Goal: Task Accomplishment & Management: Manage account settings

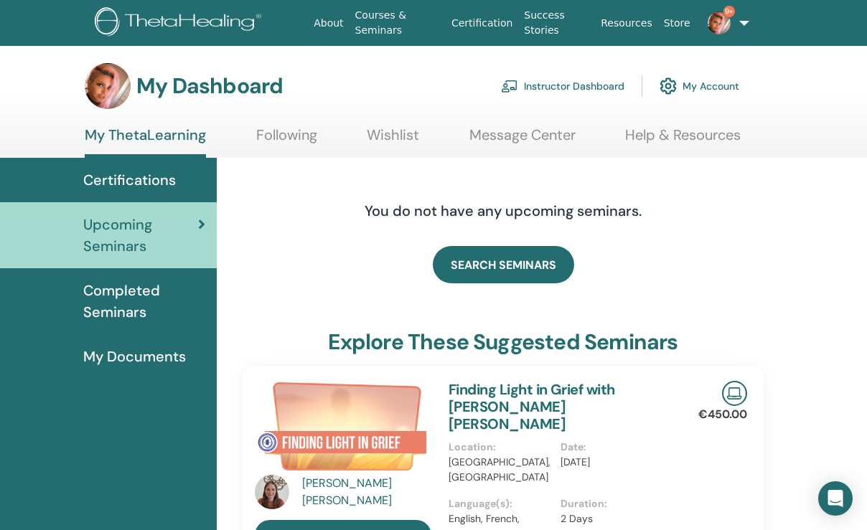
click at [564, 86] on link "Instructor Dashboard" at bounding box center [562, 86] width 123 height 32
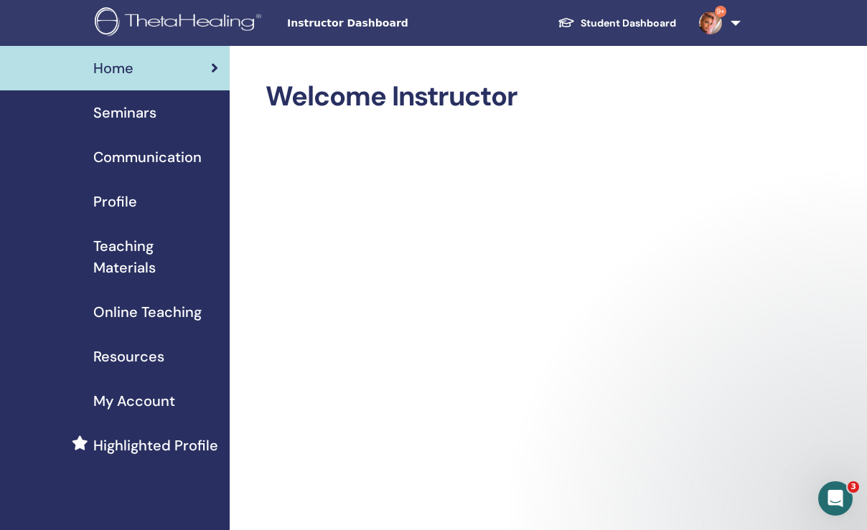
click at [133, 110] on span "Seminars" at bounding box center [124, 113] width 63 height 22
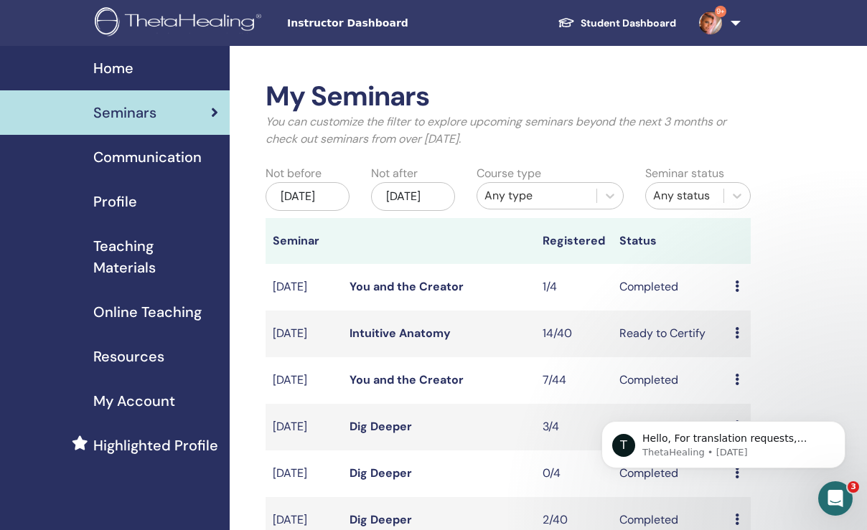
click at [405, 294] on link "You and the Creator" at bounding box center [406, 286] width 114 height 15
click at [410, 341] on link "Intuitive Anatomy" at bounding box center [399, 333] width 101 height 15
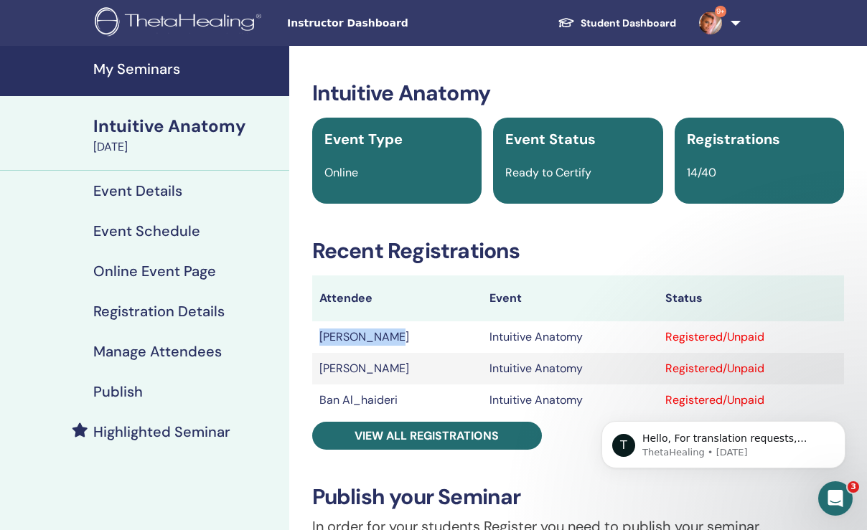
drag, startPoint x: 319, startPoint y: 335, endPoint x: 398, endPoint y: 336, distance: 78.9
click at [398, 336] on td "[PERSON_NAME]" at bounding box center [397, 337] width 170 height 32
copy td "[PERSON_NAME]"
click at [158, 350] on h4 "Manage Attendees" at bounding box center [157, 351] width 128 height 17
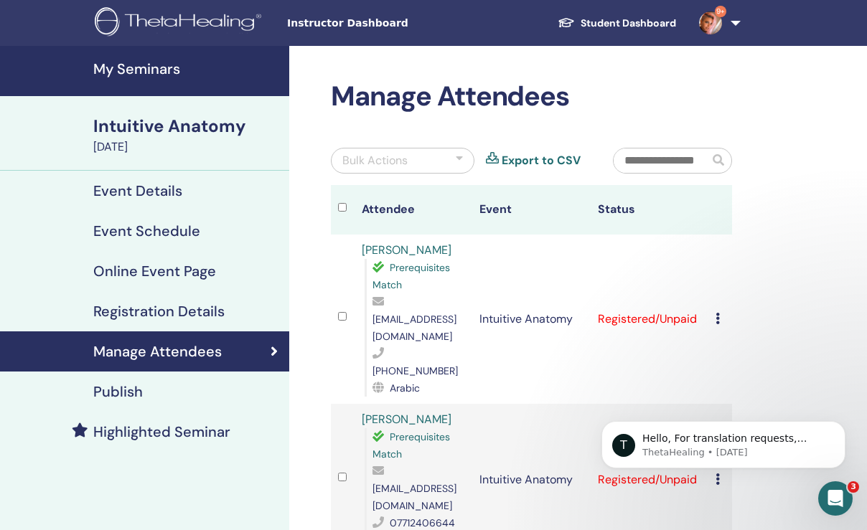
click at [718, 313] on icon at bounding box center [717, 318] width 4 height 11
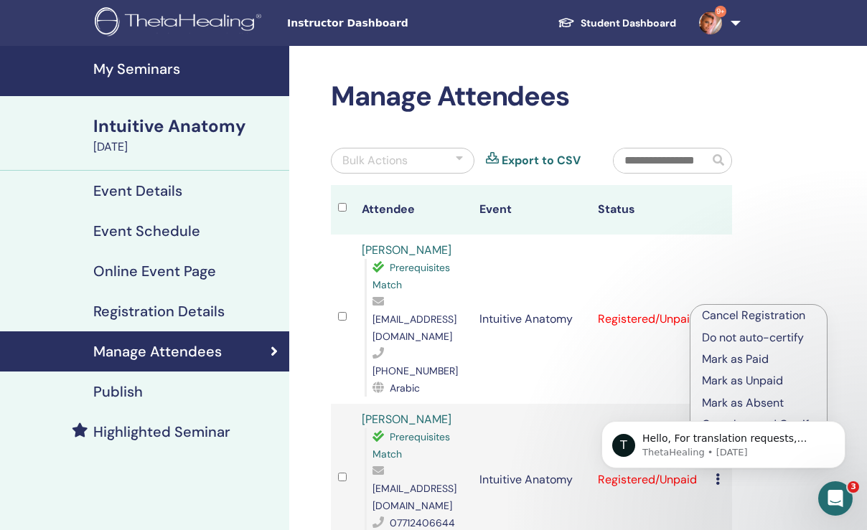
click at [734, 360] on p "Mark as Paid" at bounding box center [758, 359] width 113 height 17
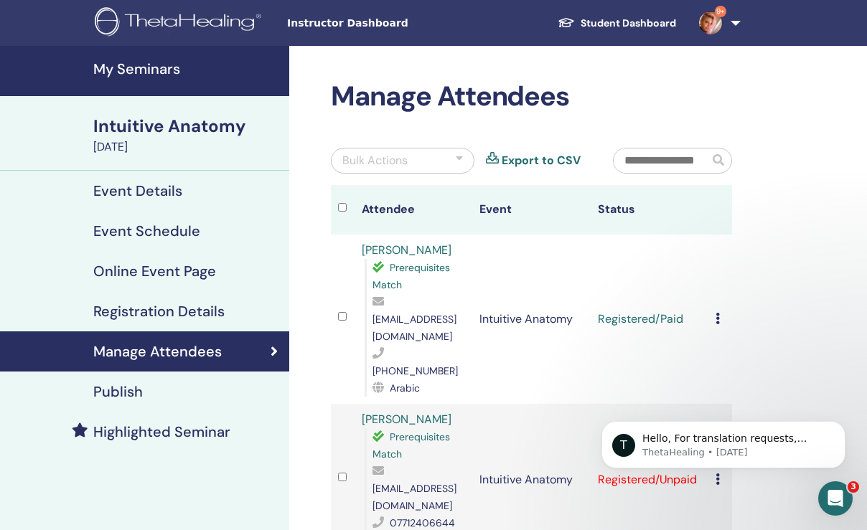
click at [718, 313] on icon at bounding box center [717, 318] width 4 height 11
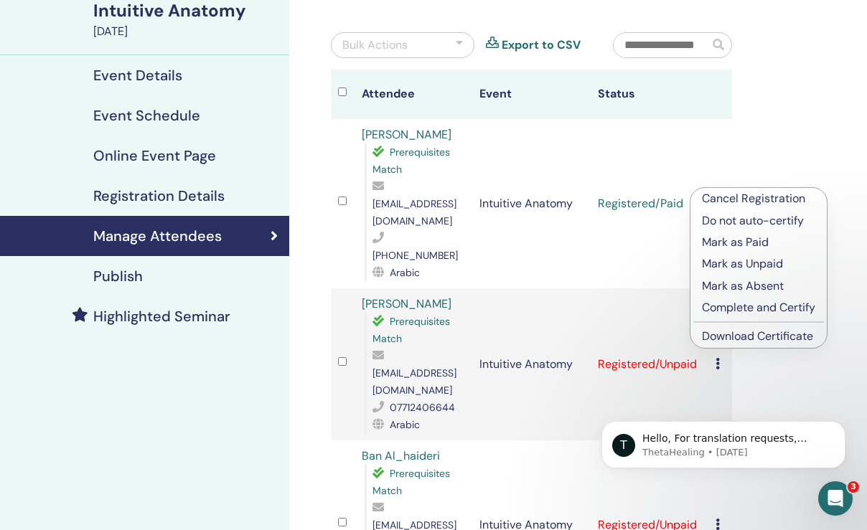
scroll to position [118, 0]
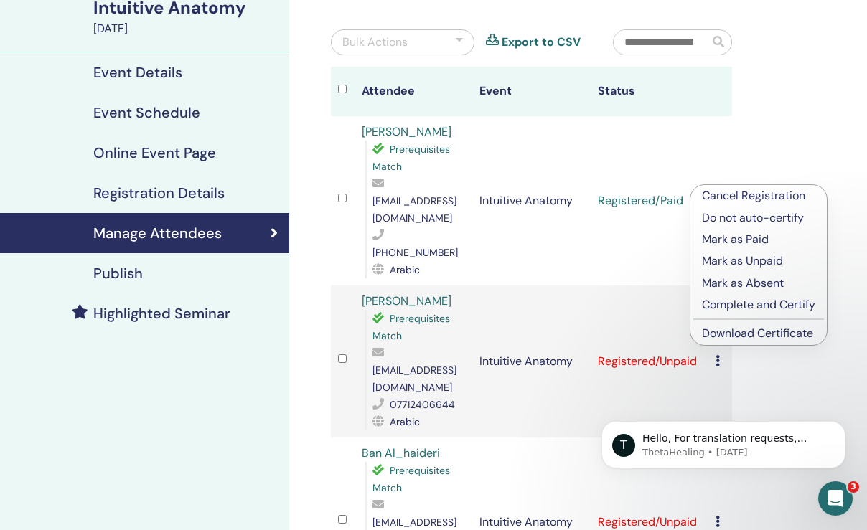
click at [759, 303] on p "Complete and Certify" at bounding box center [758, 304] width 113 height 17
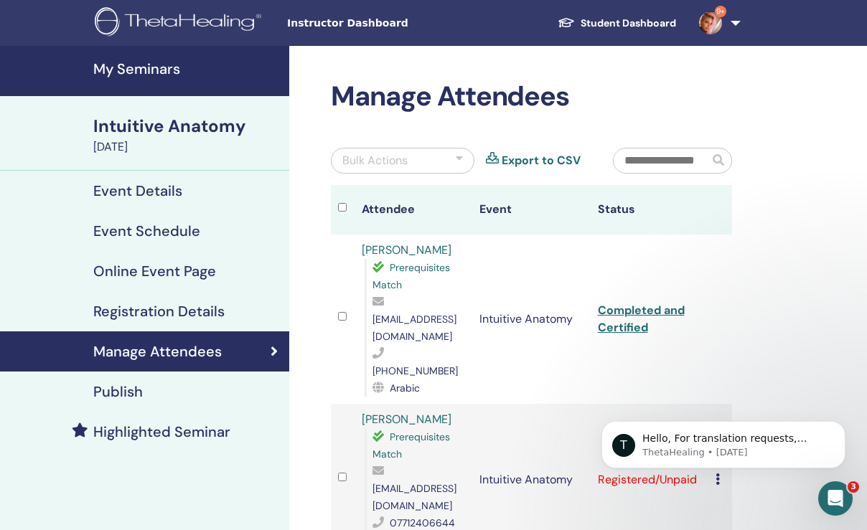
click at [618, 303] on link "Completed and Certified" at bounding box center [641, 319] width 87 height 32
click at [847, 429] on button "Dismiss notification" at bounding box center [841, 425] width 19 height 19
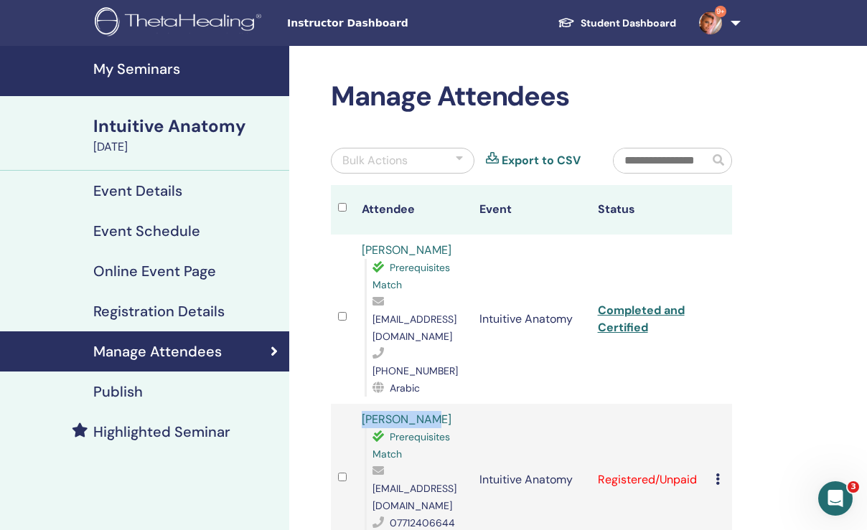
drag, startPoint x: 358, startPoint y: 384, endPoint x: 459, endPoint y: 380, distance: 101.3
click at [459, 404] on td "Ghson Jawad Prerequisites Match ghsonjawad@gmail.com 07712406644 Arabic" at bounding box center [413, 480] width 118 height 152
copy link "Ghson Jawad"
click at [717, 474] on icon at bounding box center [717, 479] width 4 height 11
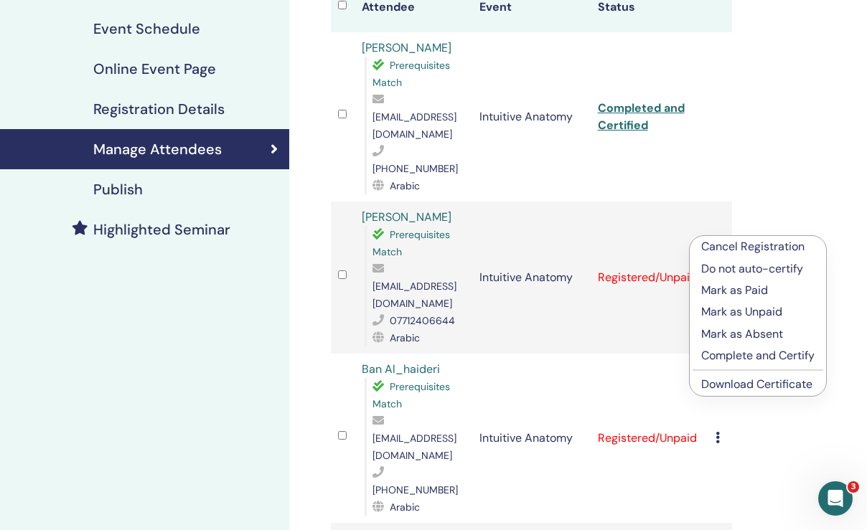
scroll to position [210, 0]
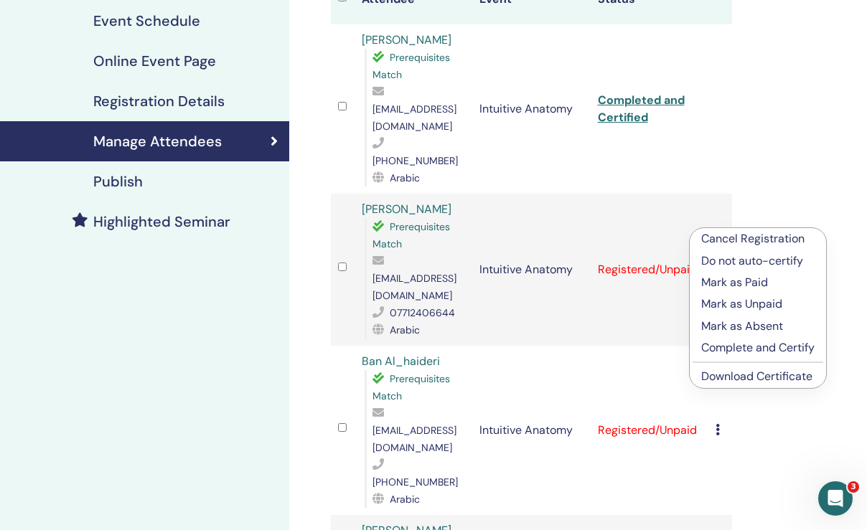
click at [728, 281] on p "Mark as Paid" at bounding box center [757, 282] width 113 height 17
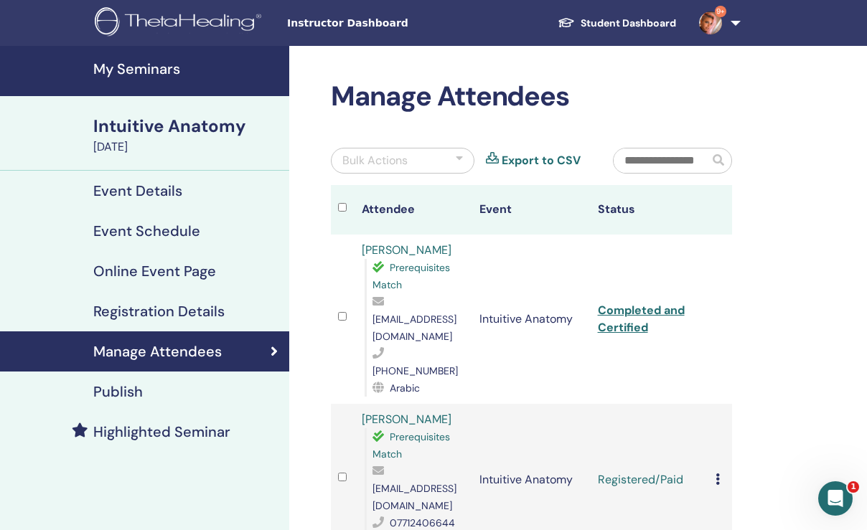
click at [717, 474] on icon at bounding box center [717, 479] width 4 height 11
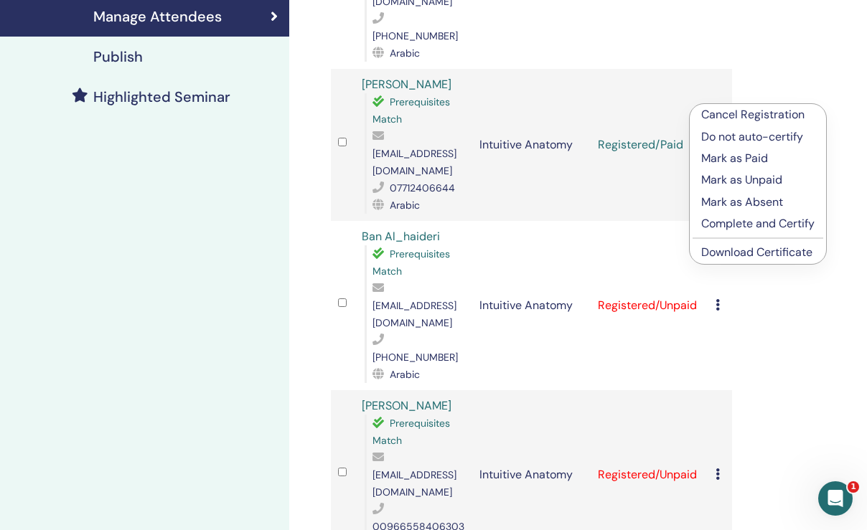
scroll to position [337, 0]
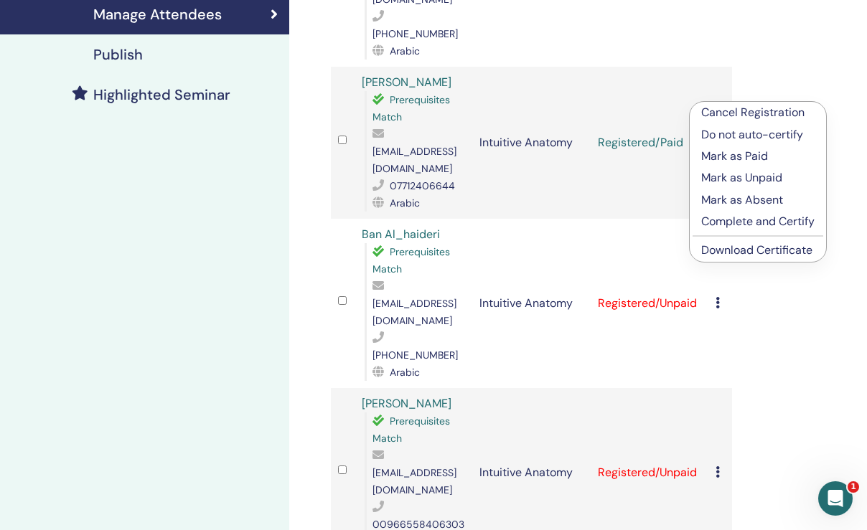
click at [782, 220] on p "Complete and Certify" at bounding box center [757, 221] width 113 height 17
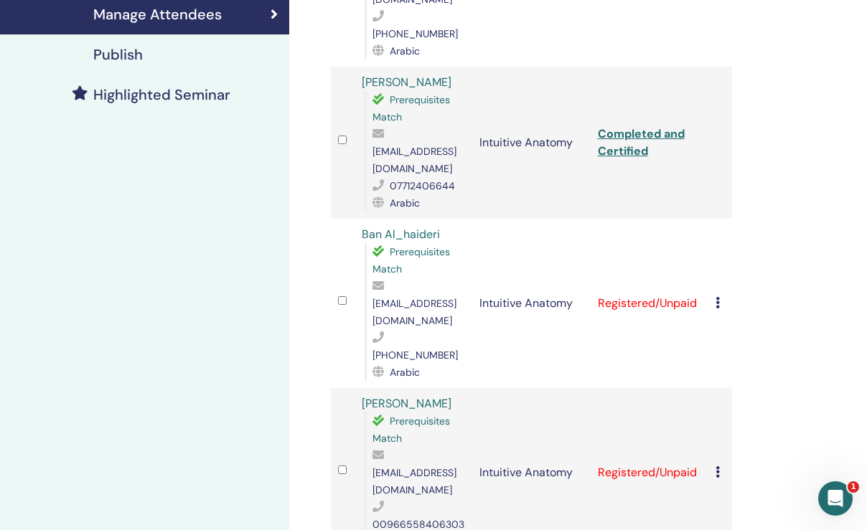
click at [643, 126] on link "Completed and Certified" at bounding box center [641, 142] width 87 height 32
click at [356, 219] on td "Ban Al_haideri Prerequisites Match ban_yahya86@yahoo.com.au +610403731021 Arabic" at bounding box center [413, 303] width 118 height 169
drag, startPoint x: 357, startPoint y: 181, endPoint x: 452, endPoint y: 180, distance: 94.7
click at [452, 219] on td "Ban Al_haideri Prerequisites Match ban_yahya86@yahoo.com.au +610403731021 Arabic" at bounding box center [413, 303] width 118 height 169
copy link "Ban Al_haideri"
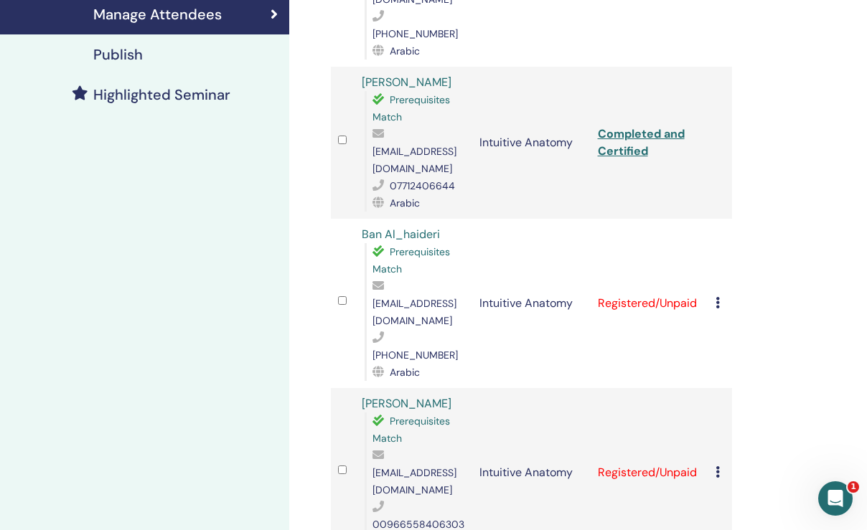
click at [718, 297] on icon at bounding box center [717, 302] width 4 height 11
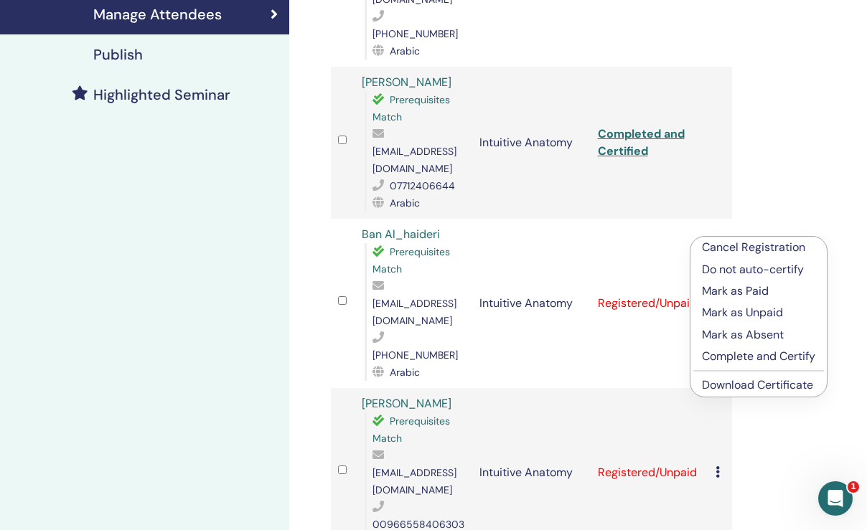
click at [751, 294] on p "Mark as Paid" at bounding box center [758, 291] width 113 height 17
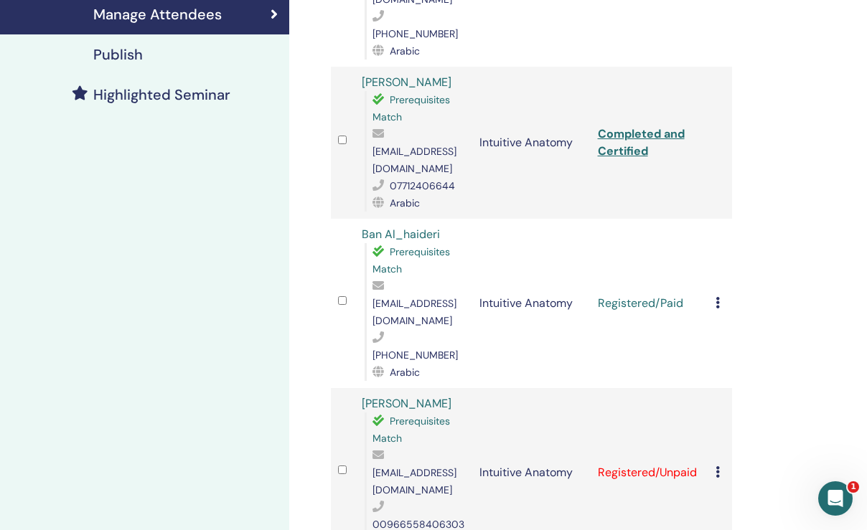
click at [716, 297] on icon at bounding box center [717, 302] width 4 height 11
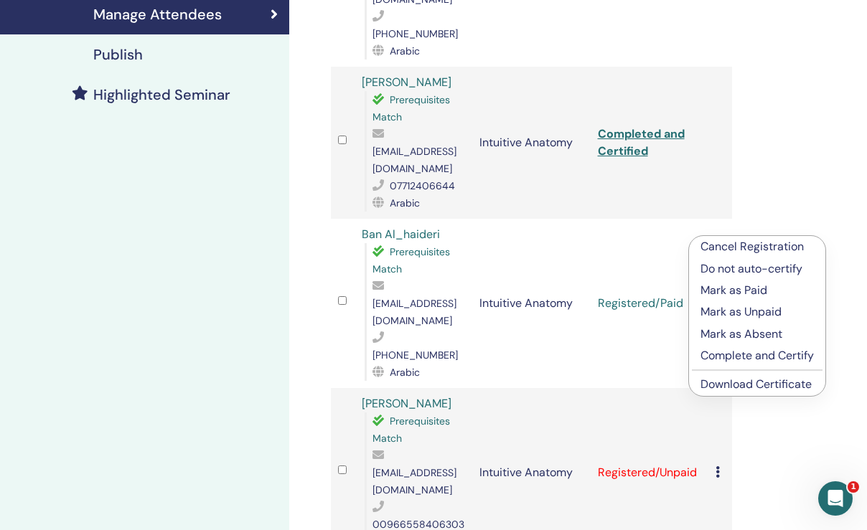
click at [718, 358] on p "Complete and Certify" at bounding box center [756, 355] width 113 height 17
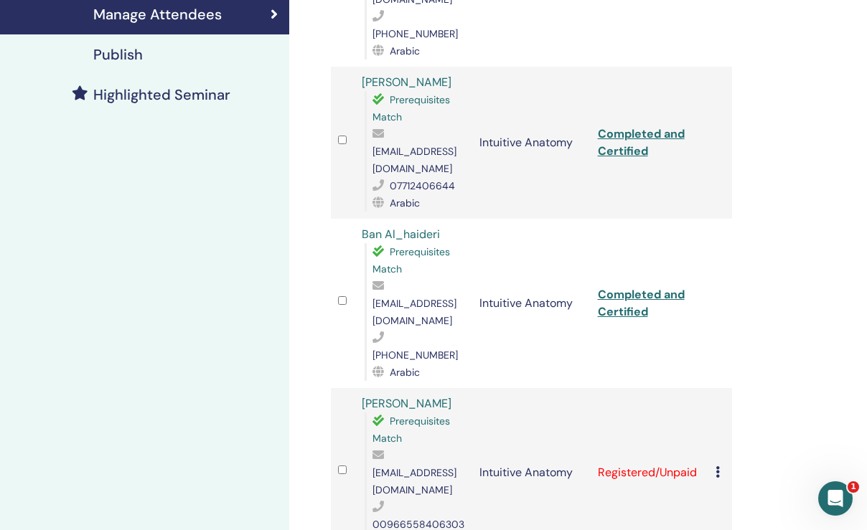
click at [636, 287] on link "Completed and Certified" at bounding box center [641, 303] width 87 height 32
click at [359, 388] on td "Bashayr Hussain Prerequisites Match b.alhmmami@gmail.com 00966558406303 Arabic" at bounding box center [413, 472] width 118 height 169
drag, startPoint x: 359, startPoint y: 316, endPoint x: 455, endPoint y: 320, distance: 96.3
click at [455, 388] on td "Bashayr Hussain Prerequisites Match b.alhmmami@gmail.com 00966558406303 Arabic" at bounding box center [413, 472] width 118 height 169
copy link "[PERSON_NAME]"
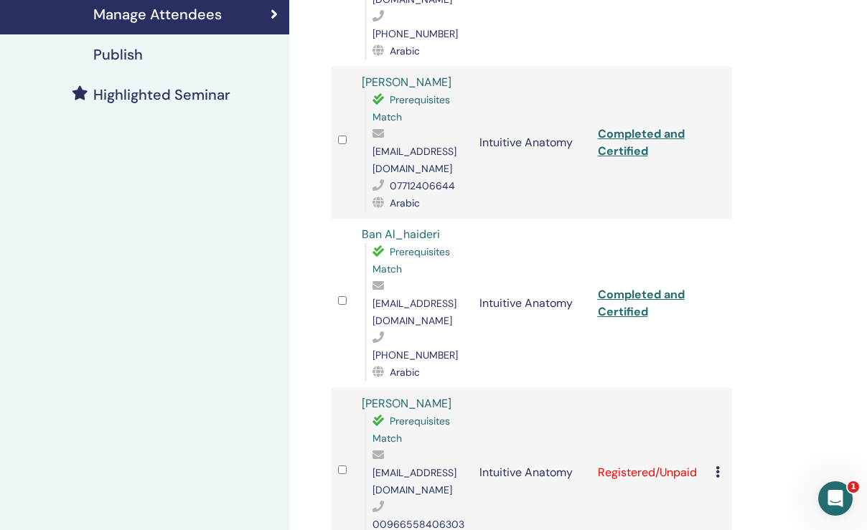
click at [717, 466] on icon at bounding box center [717, 471] width 4 height 11
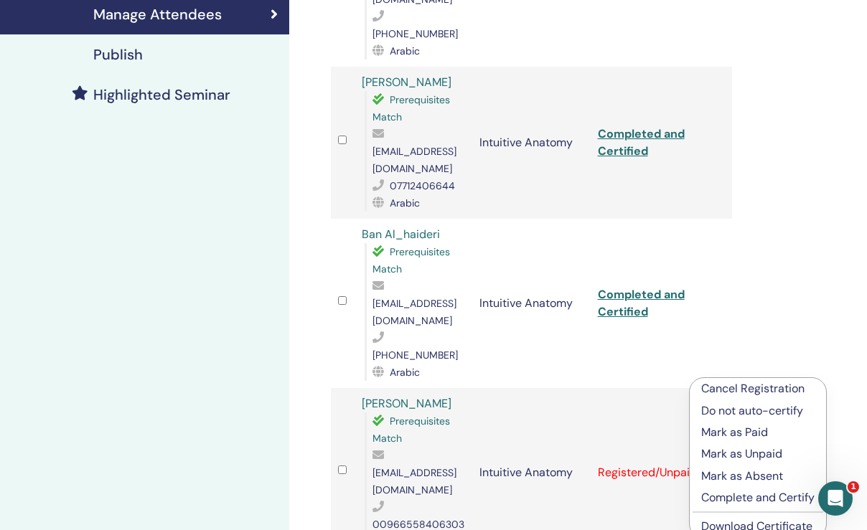
click at [741, 431] on p "Mark as Paid" at bounding box center [757, 432] width 113 height 17
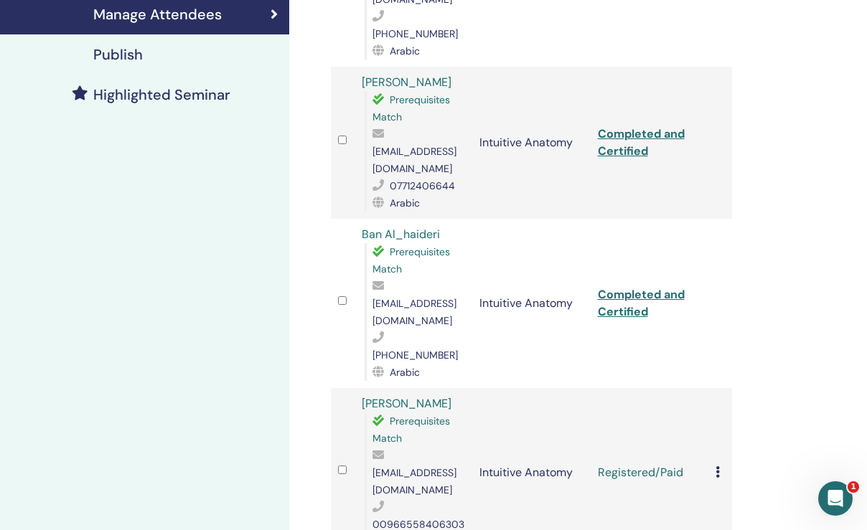
click at [720, 466] on icon at bounding box center [717, 471] width 4 height 11
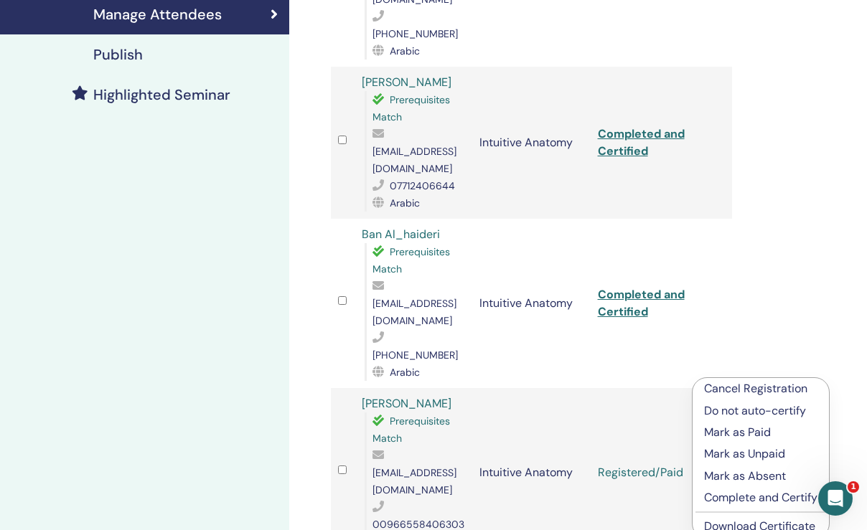
click at [727, 503] on p "Complete and Certify" at bounding box center [760, 497] width 113 height 17
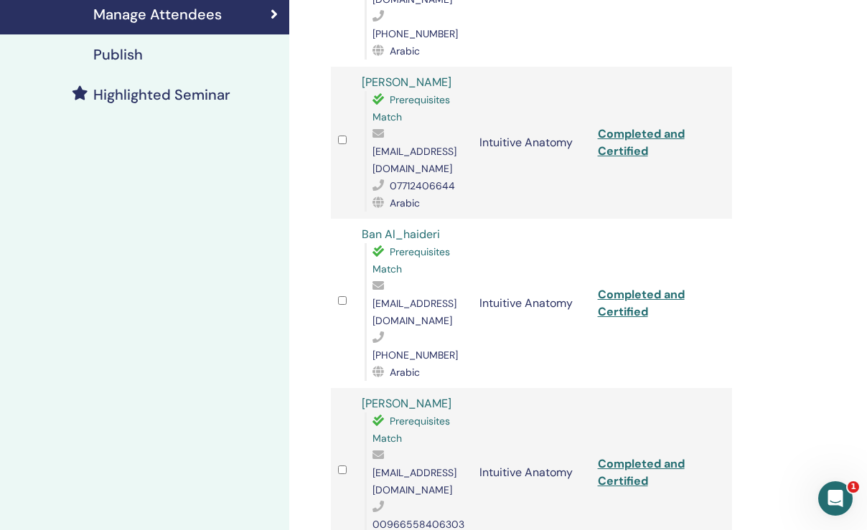
click at [643, 456] on link "Completed and Certified" at bounding box center [641, 472] width 87 height 32
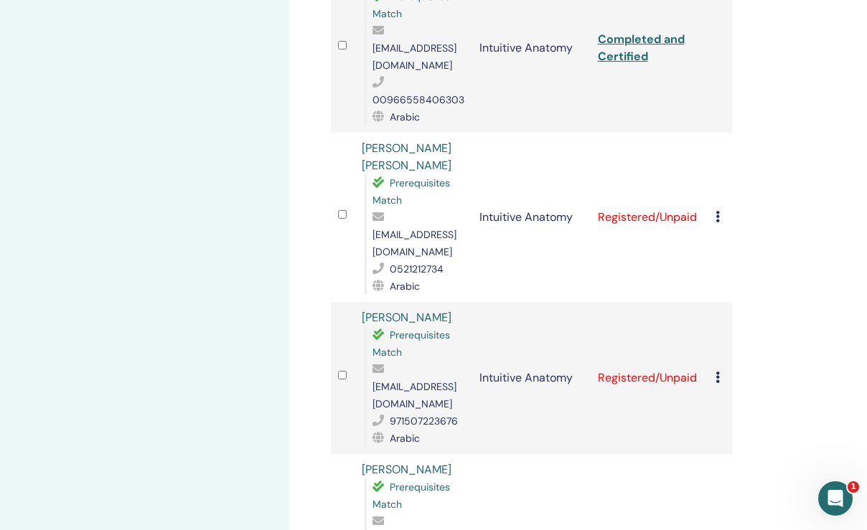
scroll to position [763, 0]
drag, startPoint x: 357, startPoint y: 44, endPoint x: 435, endPoint y: 75, distance: 84.1
click at [435, 132] on td "Salma Rashed Hafeedh Almazrouei Prerequisites Match salma.almazrouei72@gmail.co…" at bounding box center [413, 216] width 118 height 169
copy link "[PERSON_NAME] [PERSON_NAME]"
click at [717, 210] on icon at bounding box center [717, 215] width 4 height 11
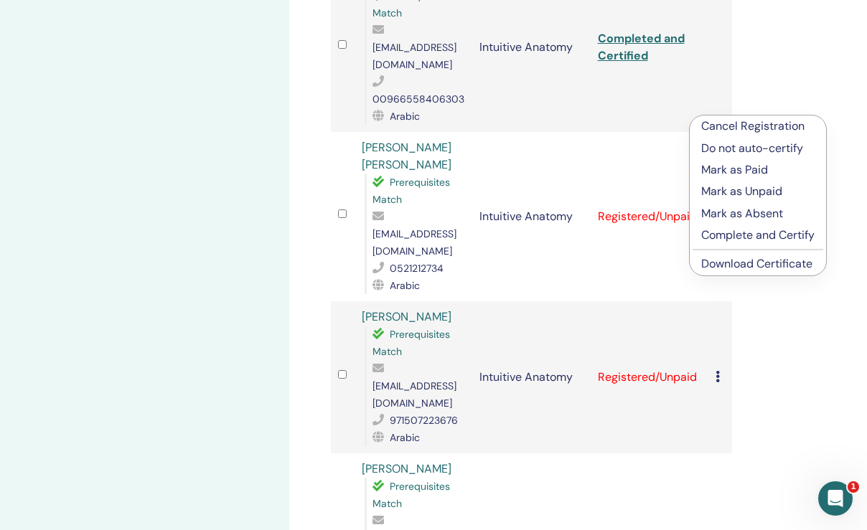
click at [725, 172] on p "Mark as Paid" at bounding box center [757, 169] width 113 height 17
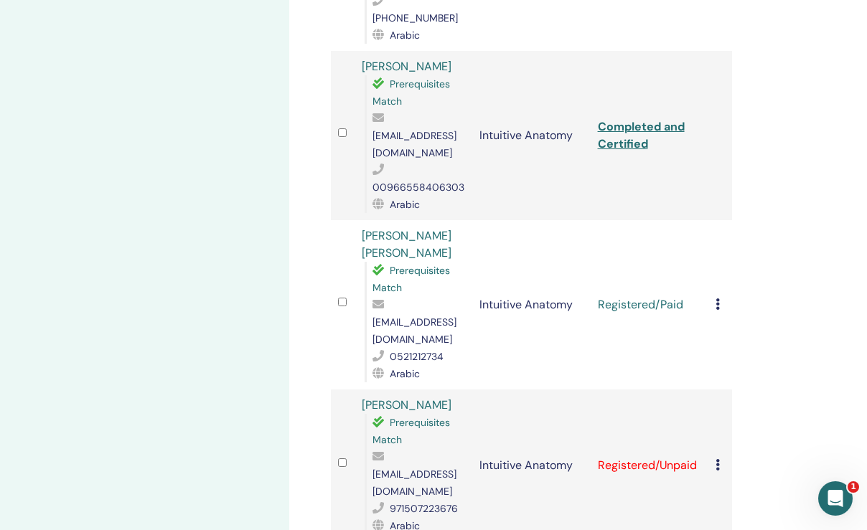
scroll to position [690, 0]
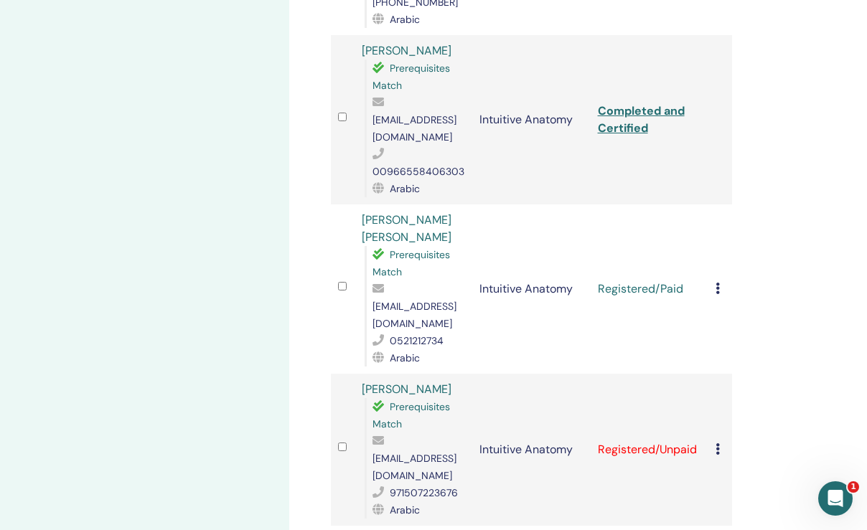
click at [716, 283] on icon at bounding box center [717, 288] width 4 height 11
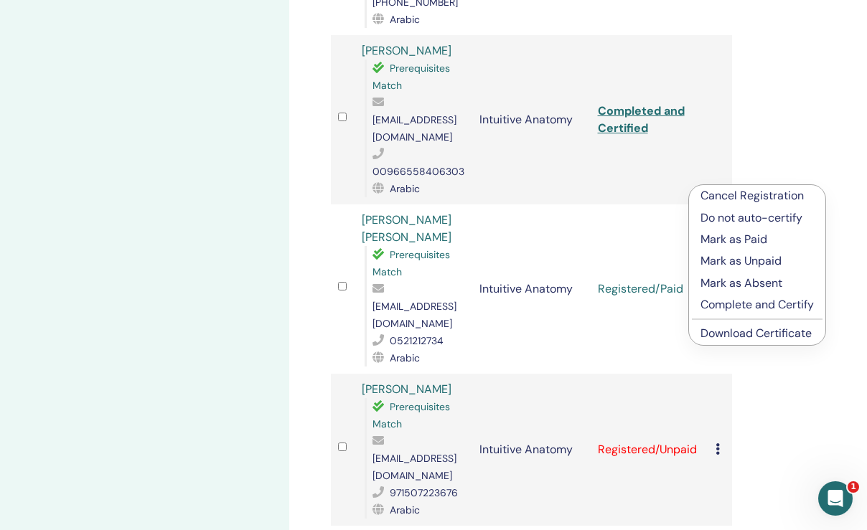
click at [741, 304] on p "Complete and Certify" at bounding box center [756, 304] width 113 height 17
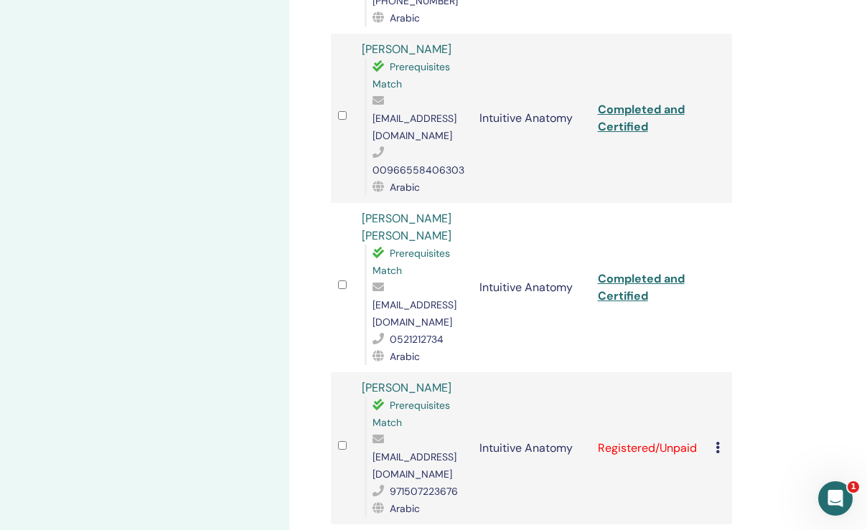
scroll to position [700, 0]
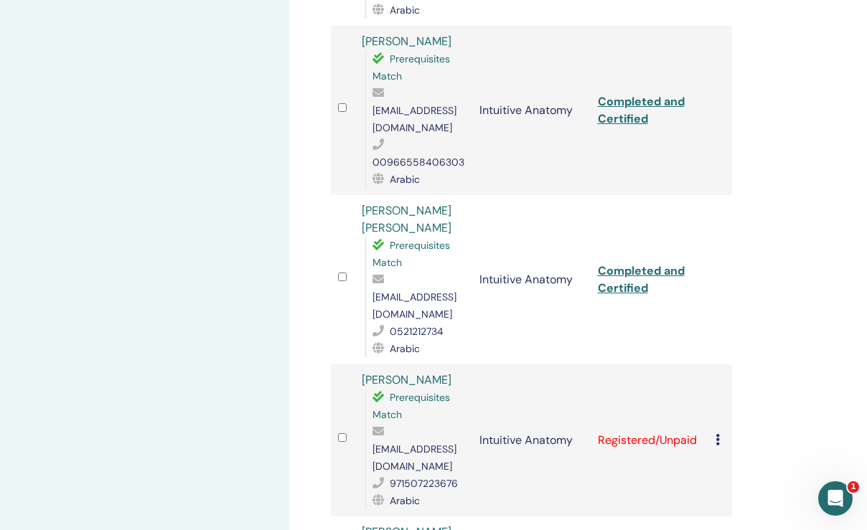
click at [628, 263] on link "Completed and Certified" at bounding box center [641, 279] width 87 height 32
drag, startPoint x: 357, startPoint y: 275, endPoint x: 466, endPoint y: 279, distance: 108.4
click at [466, 365] on td "[PERSON_NAME] Prerequisites Match [EMAIL_ADDRESS][DOMAIN_NAME] 971507223676 Ara…" at bounding box center [413, 441] width 118 height 152
copy link "[PERSON_NAME]"
click at [718, 434] on icon at bounding box center [717, 439] width 4 height 11
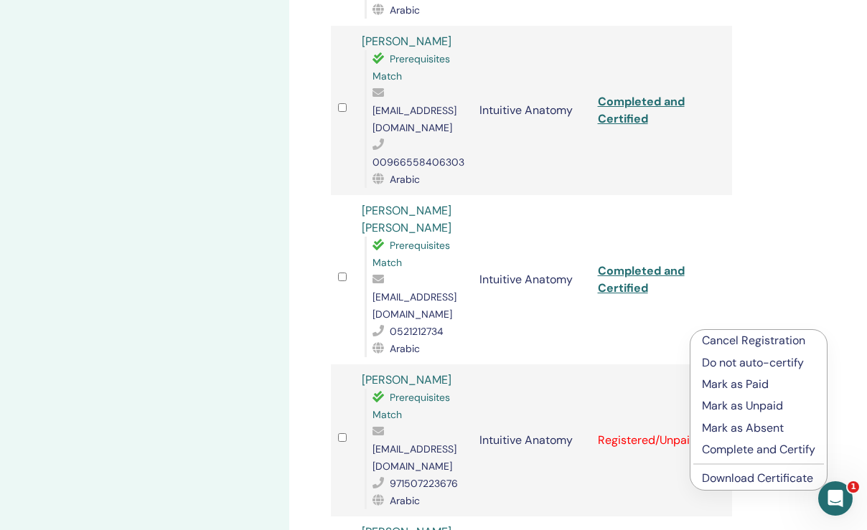
click at [727, 386] on p "Mark as Paid" at bounding box center [758, 384] width 113 height 17
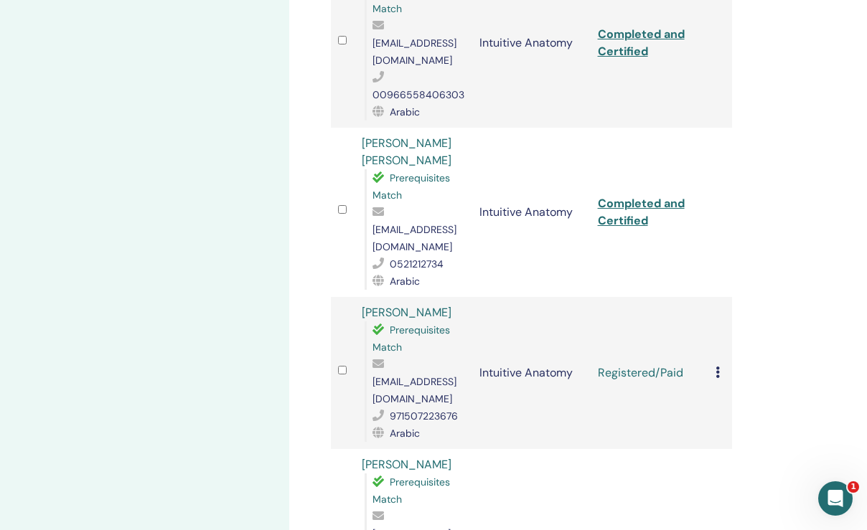
scroll to position [768, 0]
click at [718, 366] on icon at bounding box center [717, 371] width 4 height 11
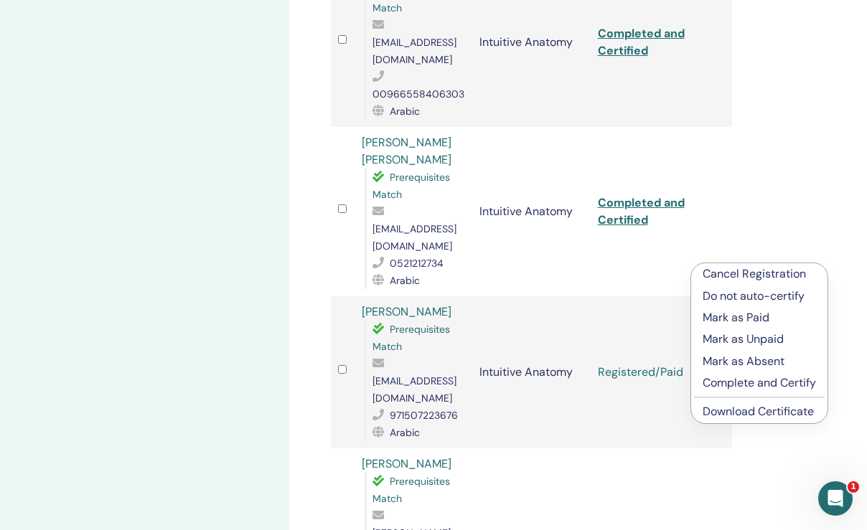
click at [729, 382] on p "Complete and Certify" at bounding box center [759, 383] width 113 height 17
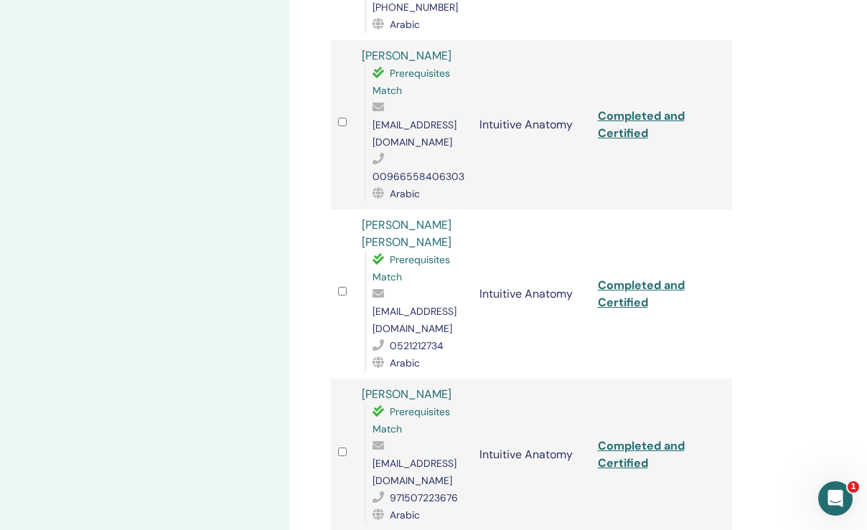
scroll to position [701, 0]
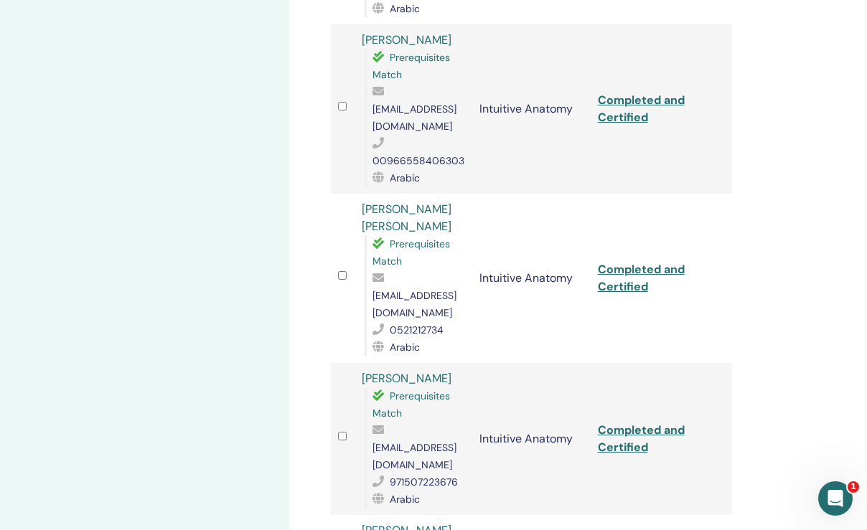
click at [609, 423] on link "Completed and Certified" at bounding box center [641, 439] width 87 height 32
drag, startPoint x: 362, startPoint y: 410, endPoint x: 351, endPoint y: 407, distance: 12.0
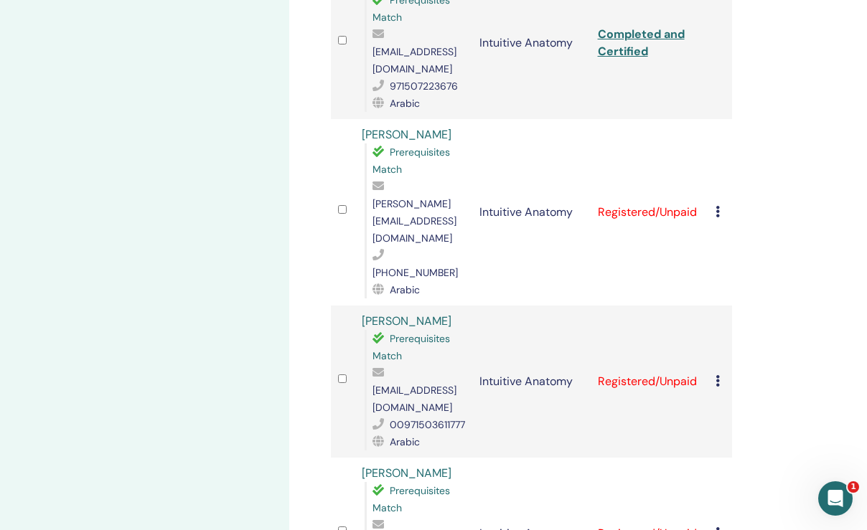
scroll to position [1100, 0]
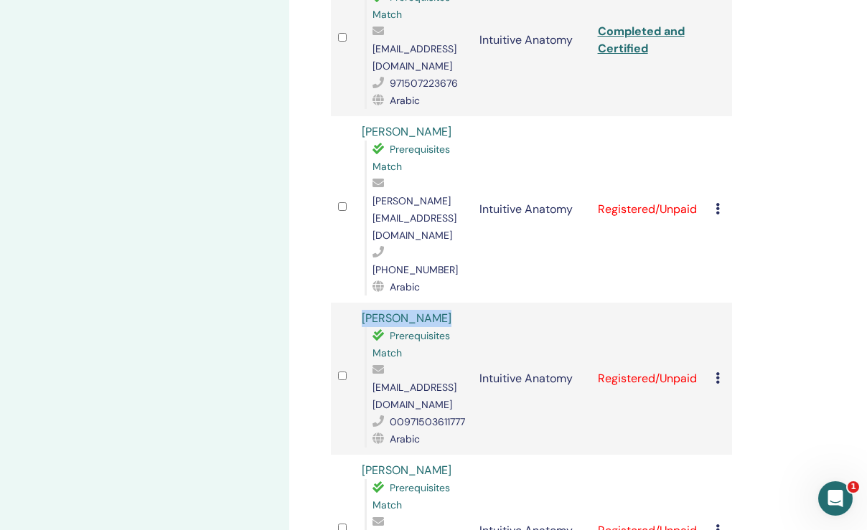
drag, startPoint x: 359, startPoint y: 144, endPoint x: 462, endPoint y: 149, distance: 103.5
click at [462, 303] on td "Nouf Mohammed Prerequisites Match nauf86@hotmail.com 00971503611777 Arabic" at bounding box center [413, 379] width 118 height 152
copy link "[PERSON_NAME]"
click at [717, 372] on icon at bounding box center [717, 377] width 4 height 11
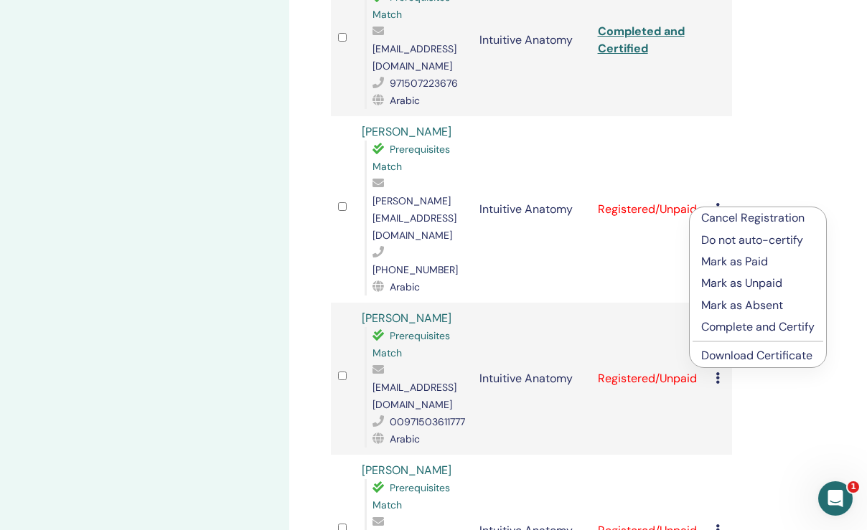
click at [745, 260] on p "Mark as Paid" at bounding box center [757, 261] width 113 height 17
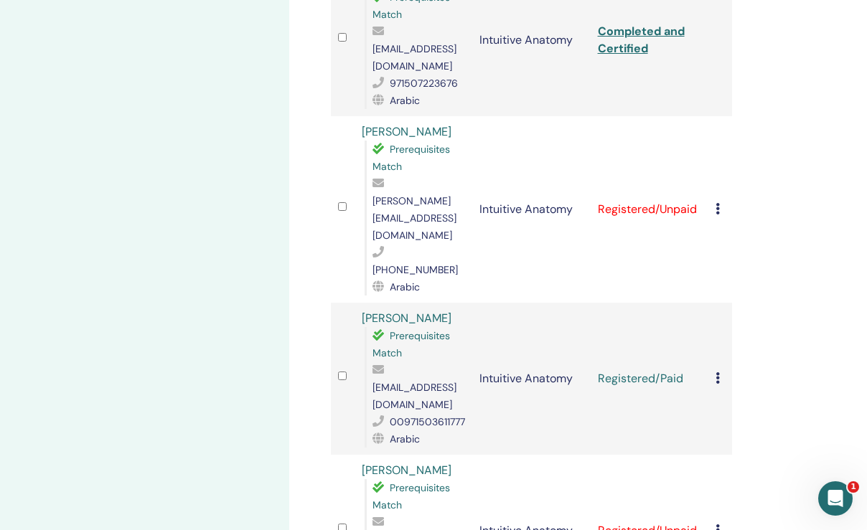
click at [718, 372] on icon at bounding box center [717, 377] width 4 height 11
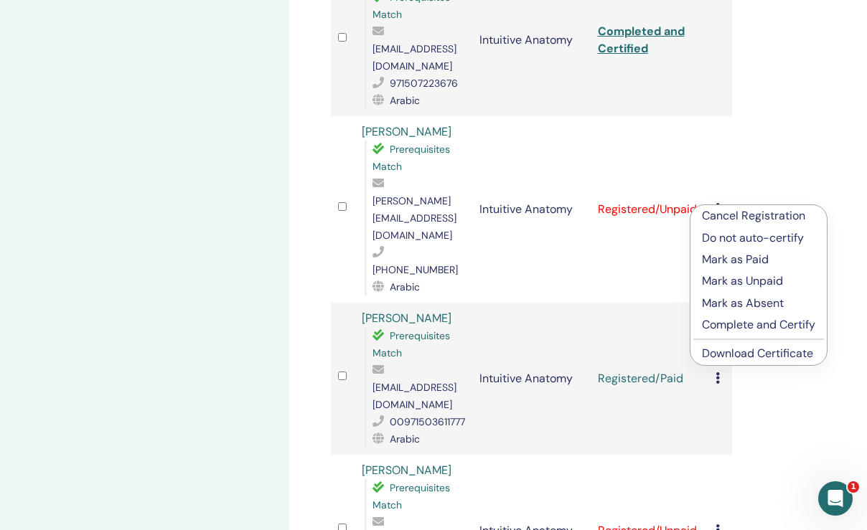
click at [741, 327] on p "Complete and Certify" at bounding box center [758, 324] width 113 height 17
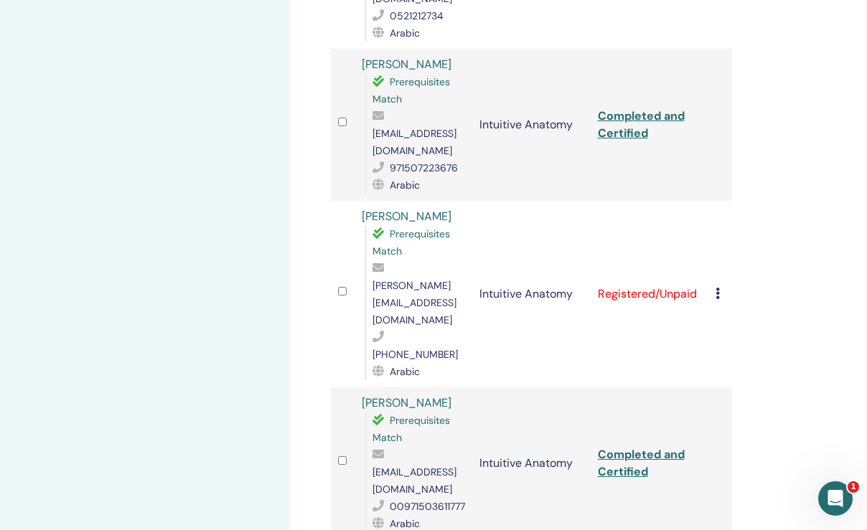
scroll to position [1025, 0]
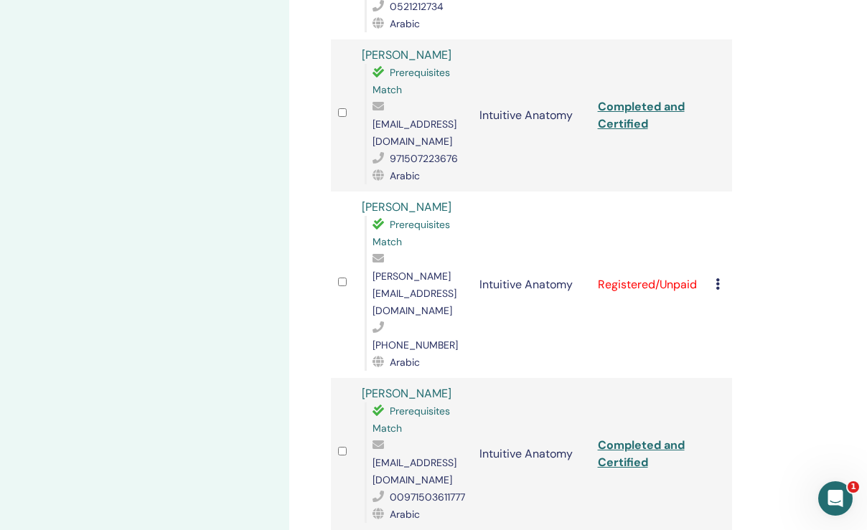
click at [629, 438] on link "Completed and Certified" at bounding box center [641, 454] width 87 height 32
drag, startPoint x: 353, startPoint y: 373, endPoint x: 379, endPoint y: 375, distance: 25.9
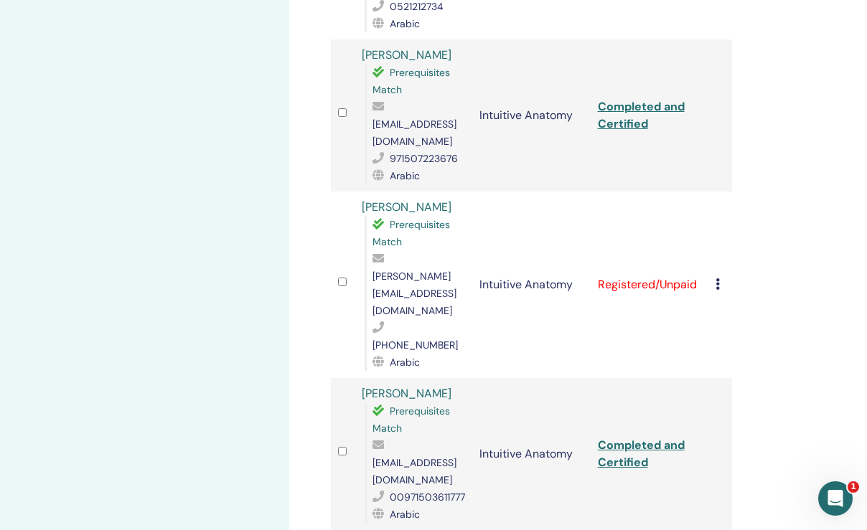
drag, startPoint x: 360, startPoint y: 372, endPoint x: 463, endPoint y: 366, distance: 103.5
copy link "[PERSON_NAME]"
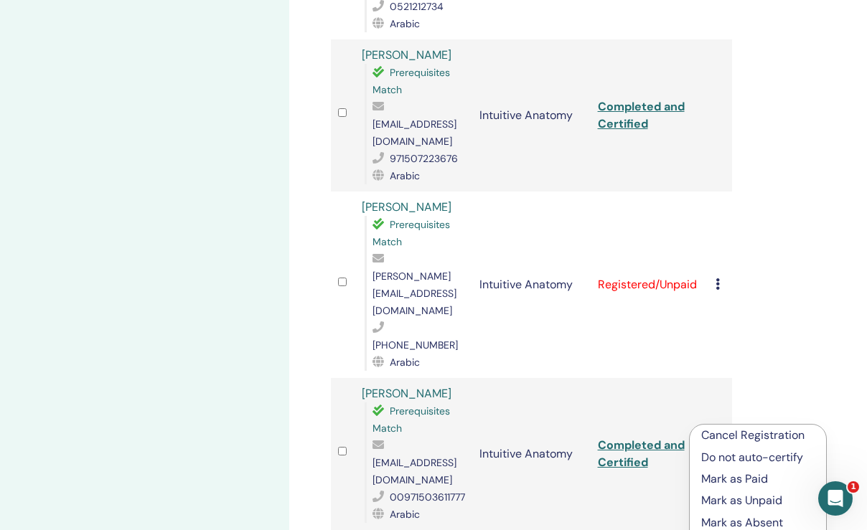
click at [725, 480] on p "Mark as Paid" at bounding box center [757, 479] width 113 height 17
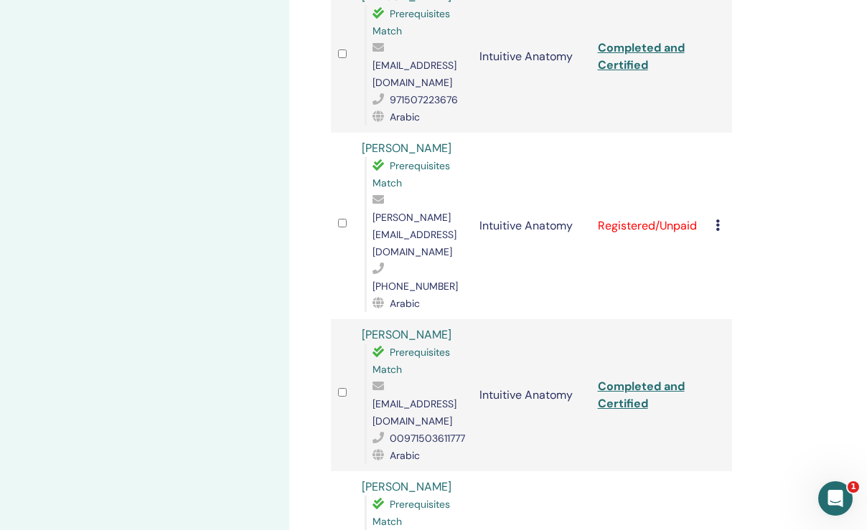
scroll to position [1089, 0]
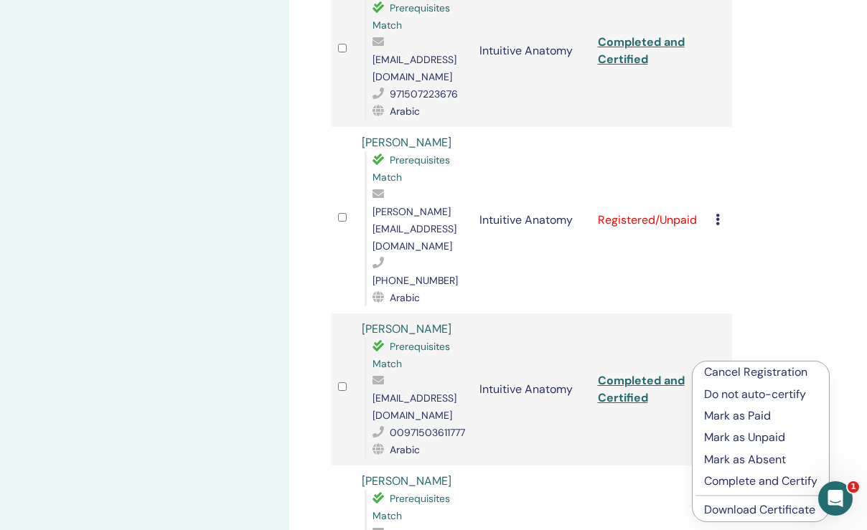
click at [751, 482] on p "Complete and Certify" at bounding box center [760, 481] width 113 height 17
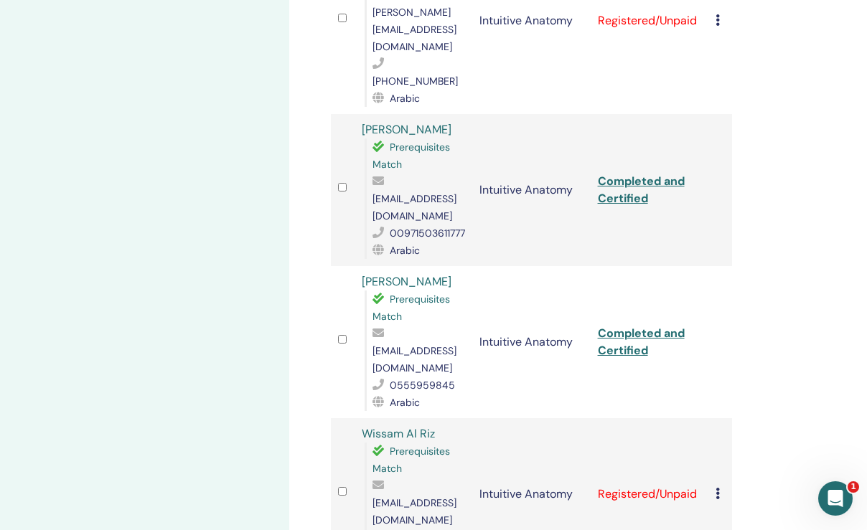
scroll to position [1297, 0]
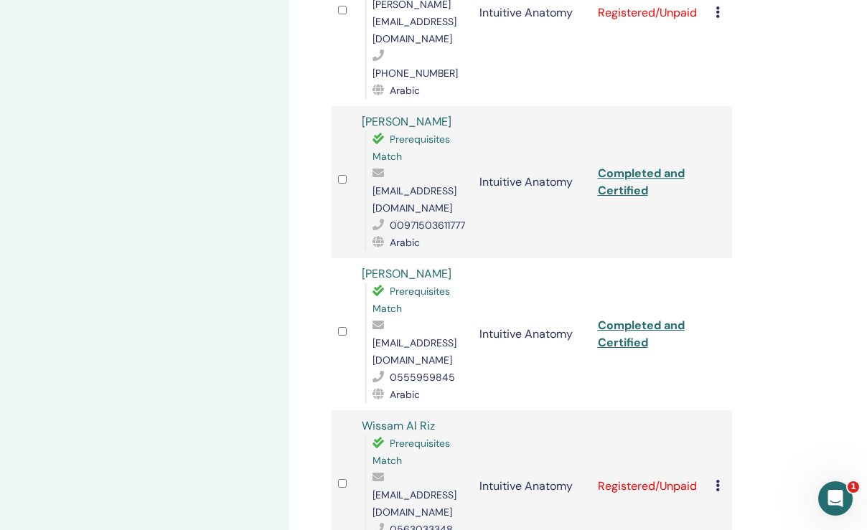
click at [634, 318] on link "Completed and Certified" at bounding box center [641, 334] width 87 height 32
drag, startPoint x: 358, startPoint y: 371, endPoint x: 454, endPoint y: 369, distance: 96.2
copy link "[PERSON_NAME]"
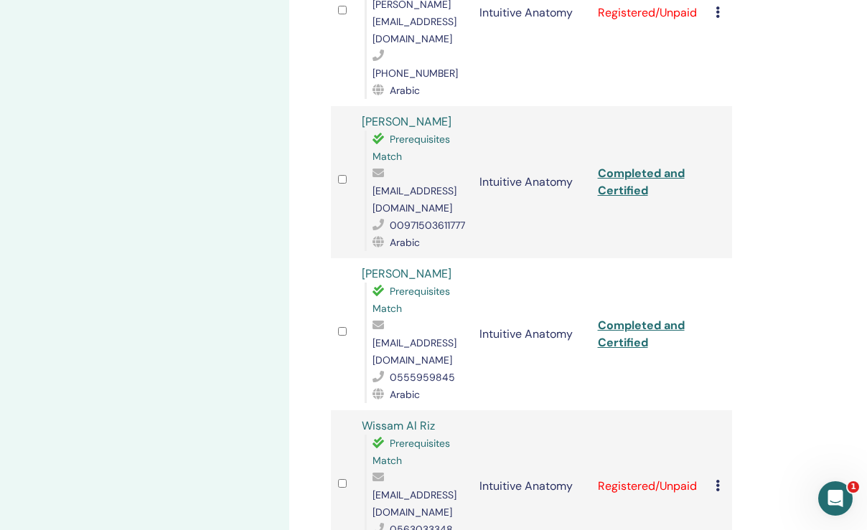
click at [737, 489] on p "Mark as Paid" at bounding box center [759, 487] width 113 height 17
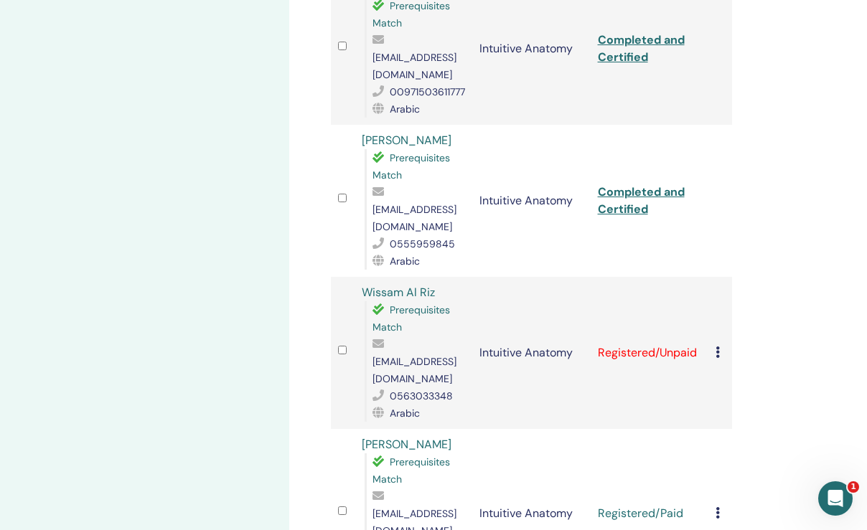
scroll to position [1443, 0]
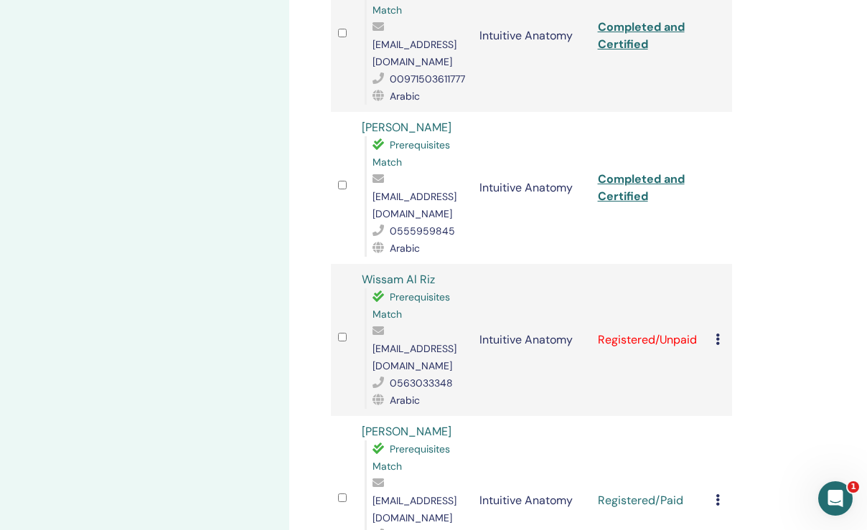
click at [718, 494] on icon at bounding box center [717, 499] width 4 height 11
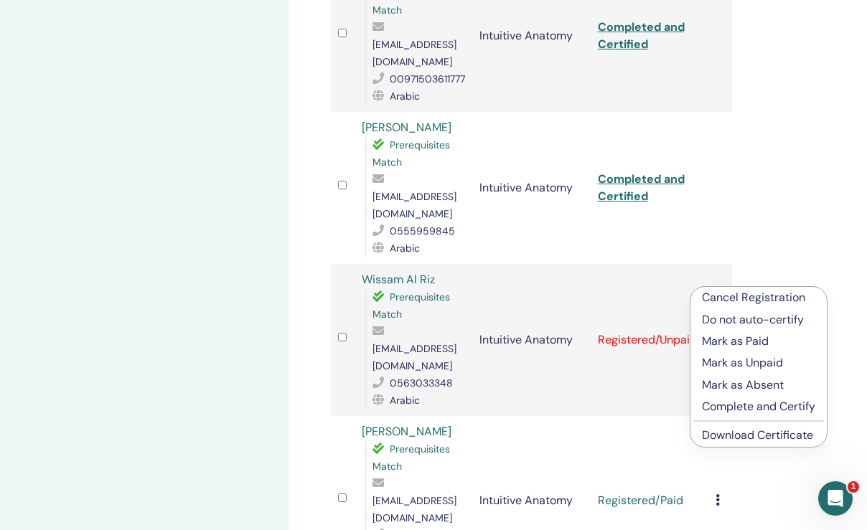
click at [755, 406] on p "Complete and Certify" at bounding box center [758, 406] width 113 height 17
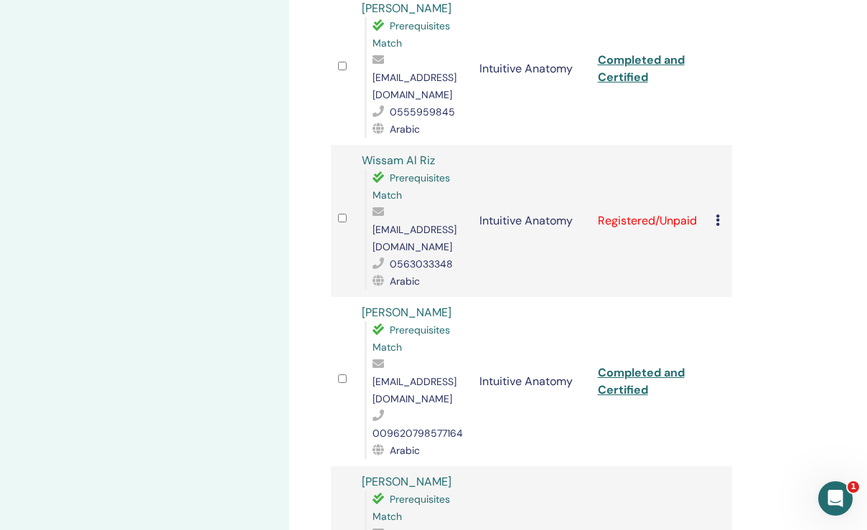
scroll to position [1562, 0]
click at [671, 366] on link "Completed and Certified" at bounding box center [641, 382] width 87 height 32
drag, startPoint x: 356, startPoint y: 259, endPoint x: 451, endPoint y: 259, distance: 94.7
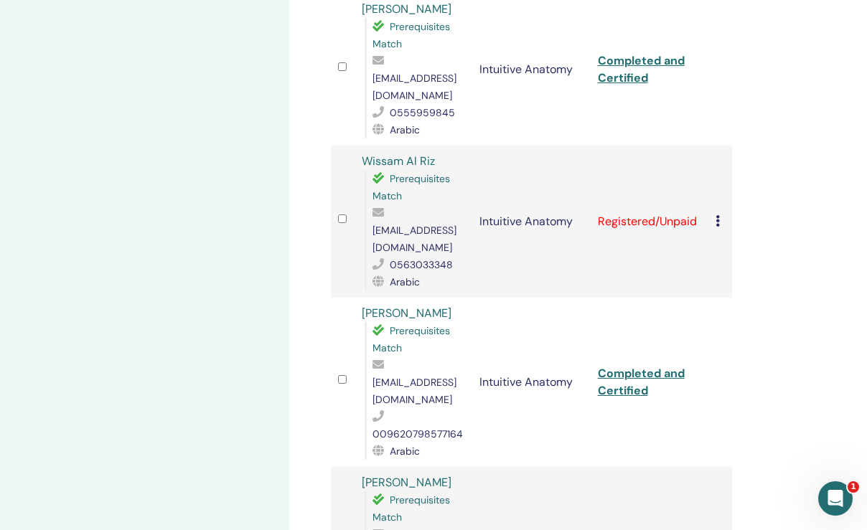
copy link "[PERSON_NAME]"
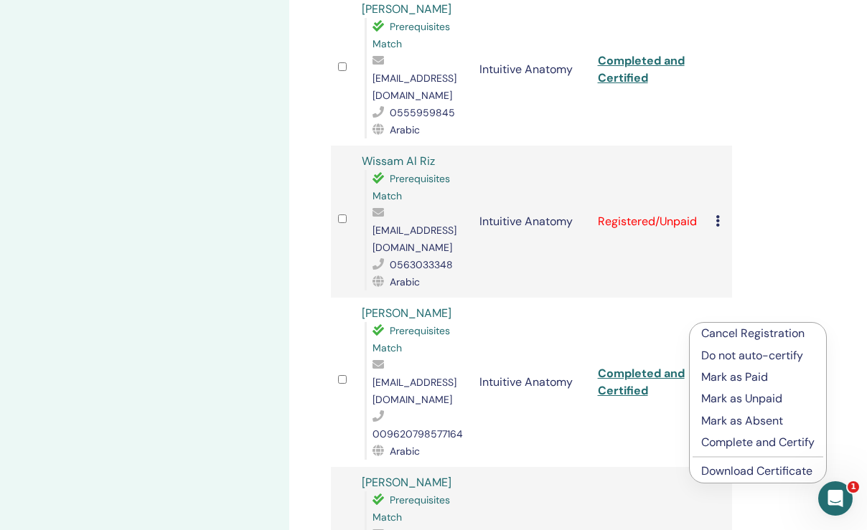
click at [751, 375] on p "Mark as Paid" at bounding box center [757, 377] width 113 height 17
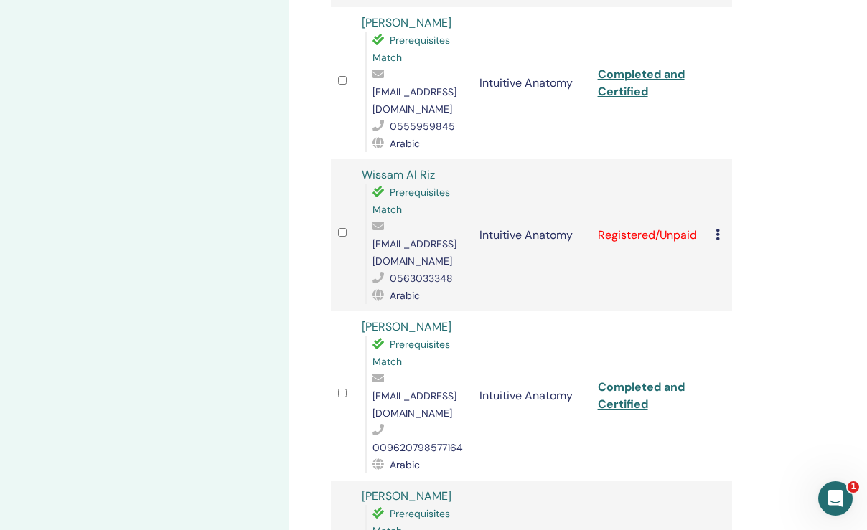
scroll to position [1551, 0]
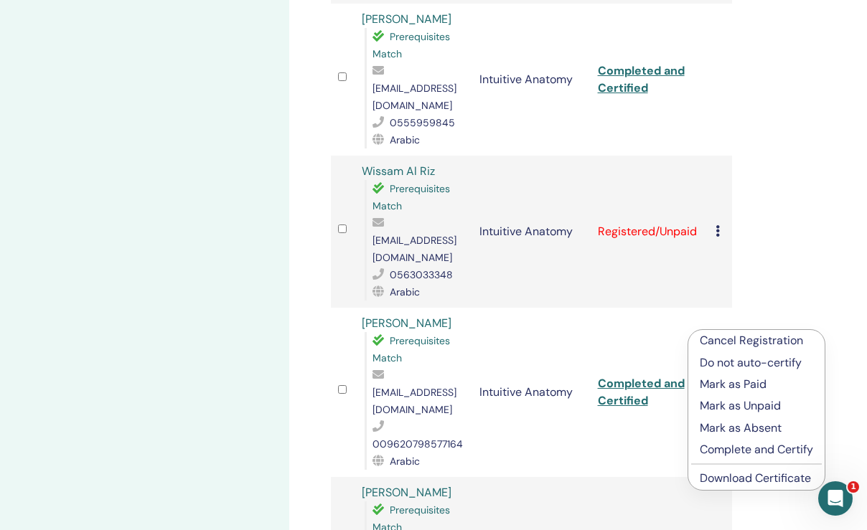
click at [756, 452] on p "Complete and Certify" at bounding box center [756, 449] width 113 height 17
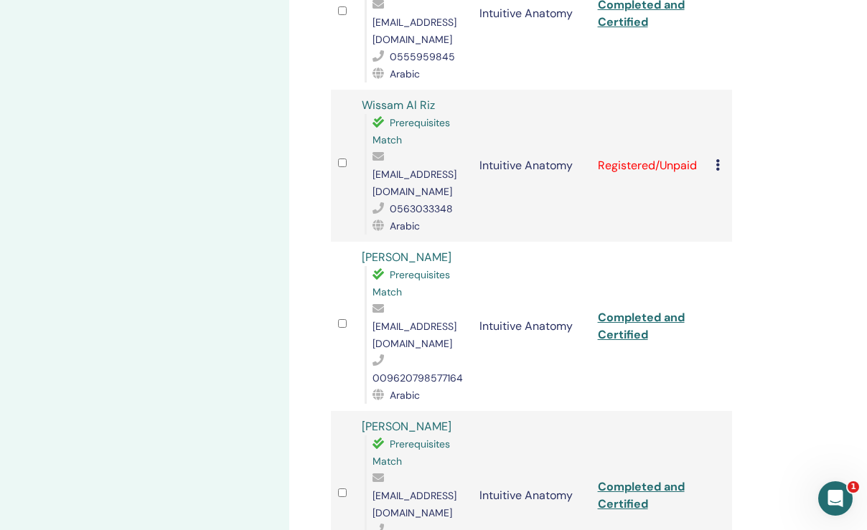
scroll to position [1618, 0]
click at [626, 479] on link "Completed and Certified" at bounding box center [641, 495] width 87 height 32
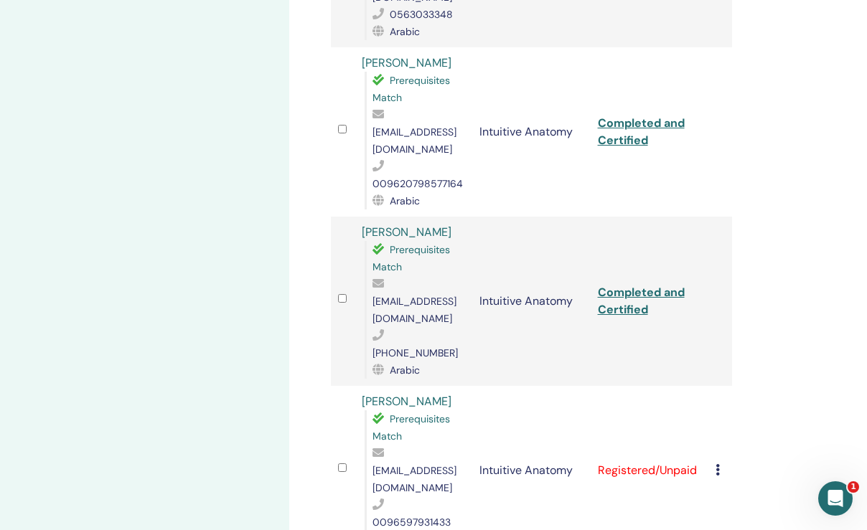
scroll to position [1742, 0]
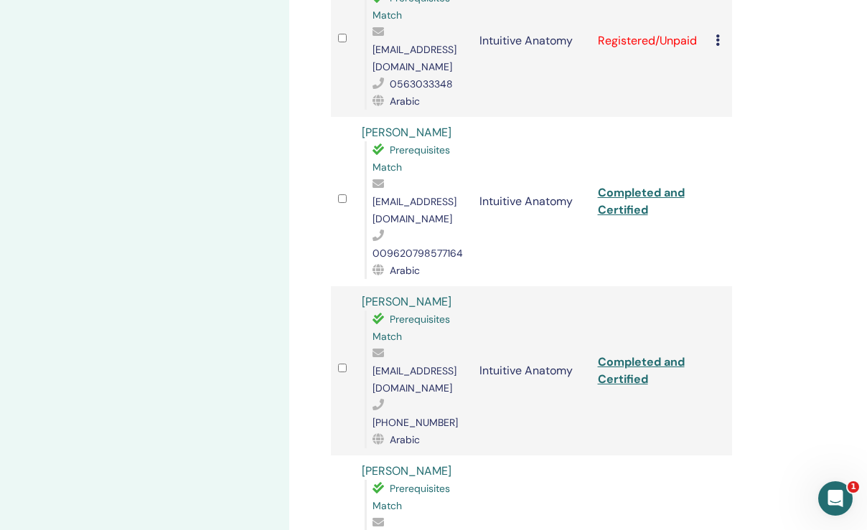
click at [357, 456] on td "Mohammed Alghareeb Prerequisites Match a-saa2@hotmail.com 0096597931433 Arabic" at bounding box center [413, 540] width 118 height 169
drag, startPoint x: 358, startPoint y: 227, endPoint x: 423, endPoint y: 251, distance: 69.7
click at [423, 456] on td "Mohammed Alghareeb Prerequisites Match a-saa2@hotmail.com 0096597931433 Arabic" at bounding box center [413, 540] width 118 height 169
copy link "[PERSON_NAME]"
click at [718, 530] on icon at bounding box center [717, 539] width 4 height 11
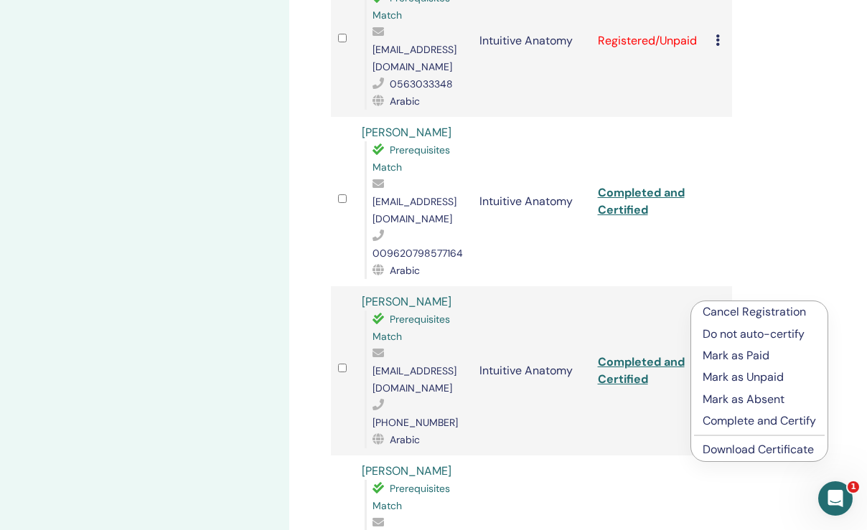
click at [737, 358] on p "Mark as Paid" at bounding box center [759, 355] width 113 height 17
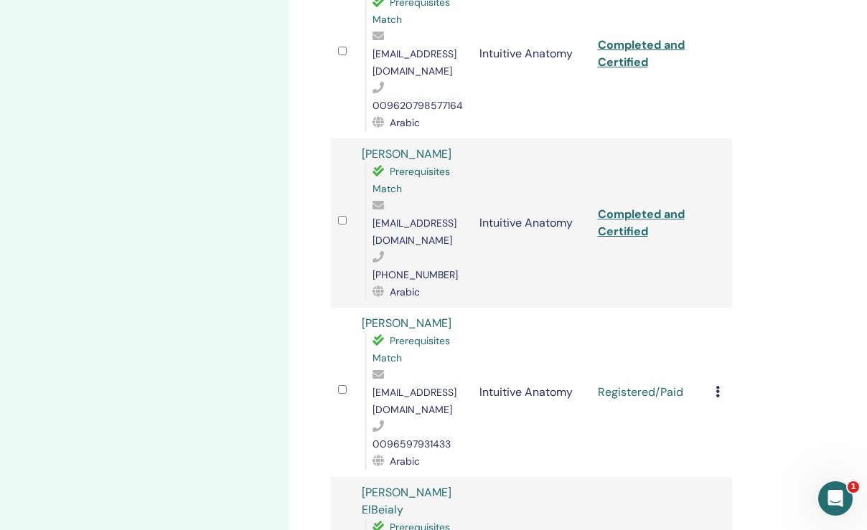
scroll to position [1884, 0]
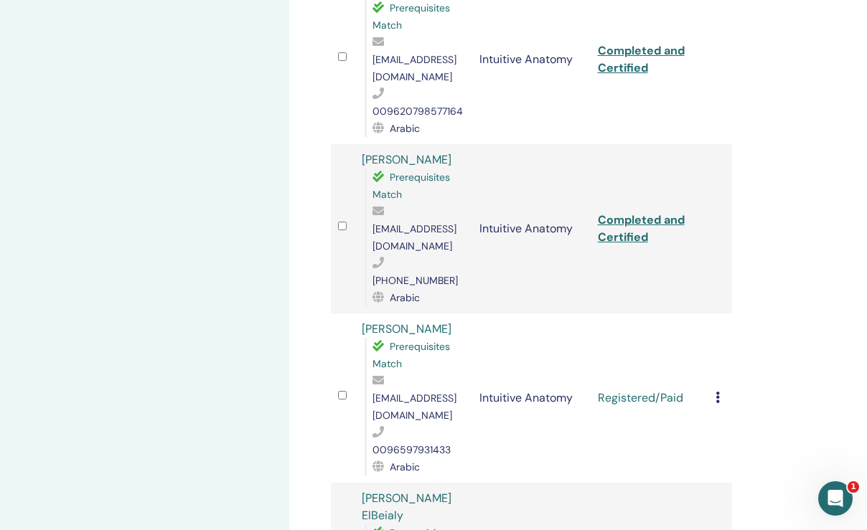
click at [718, 392] on icon at bounding box center [717, 397] width 4 height 11
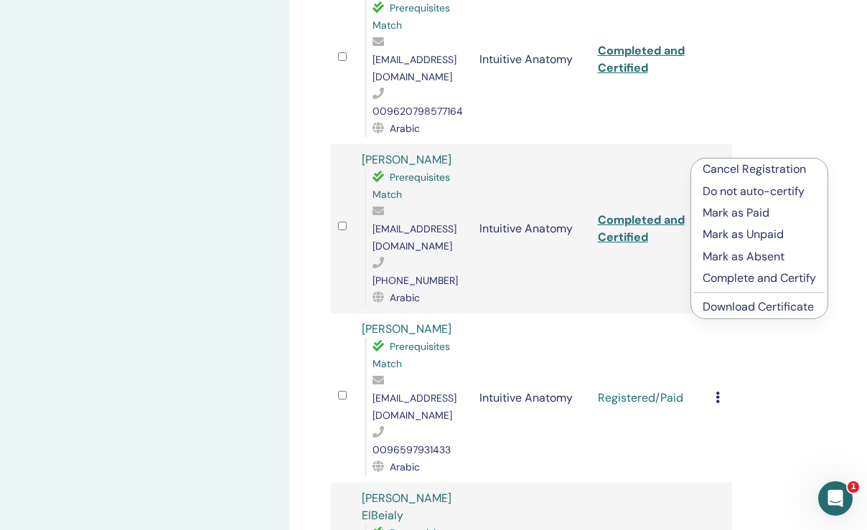
click at [736, 277] on p "Complete and Certify" at bounding box center [759, 278] width 113 height 17
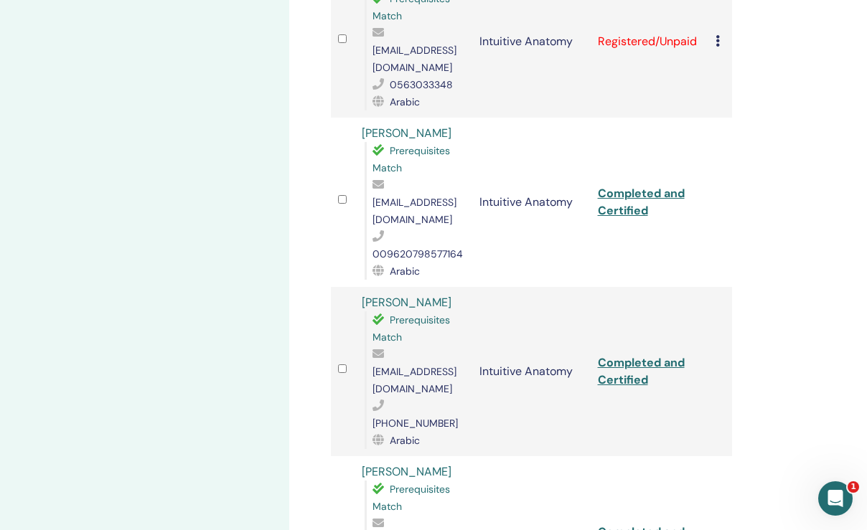
scroll to position [1745, 0]
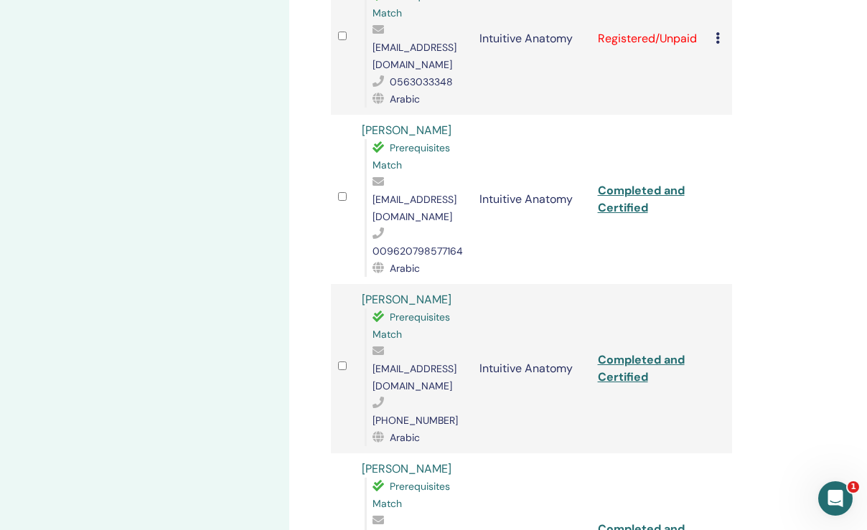
click at [626, 522] on link "Completed and Certified" at bounding box center [641, 538] width 87 height 32
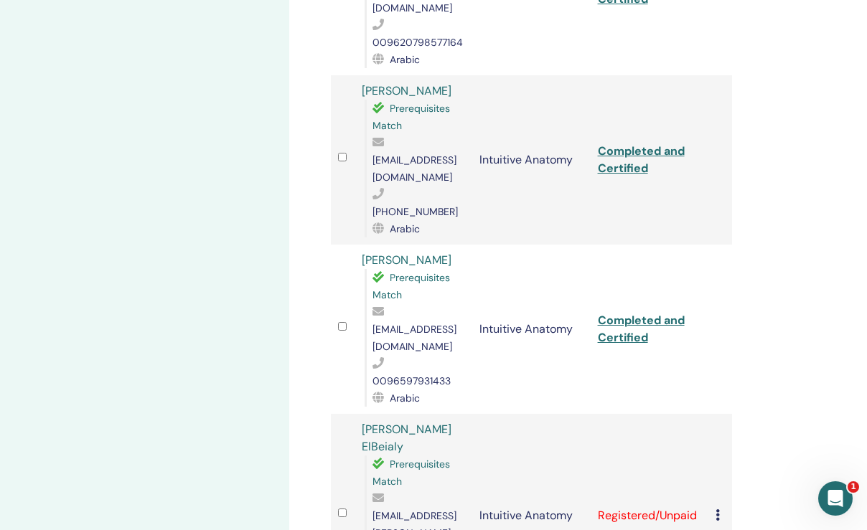
scroll to position [1955, 0]
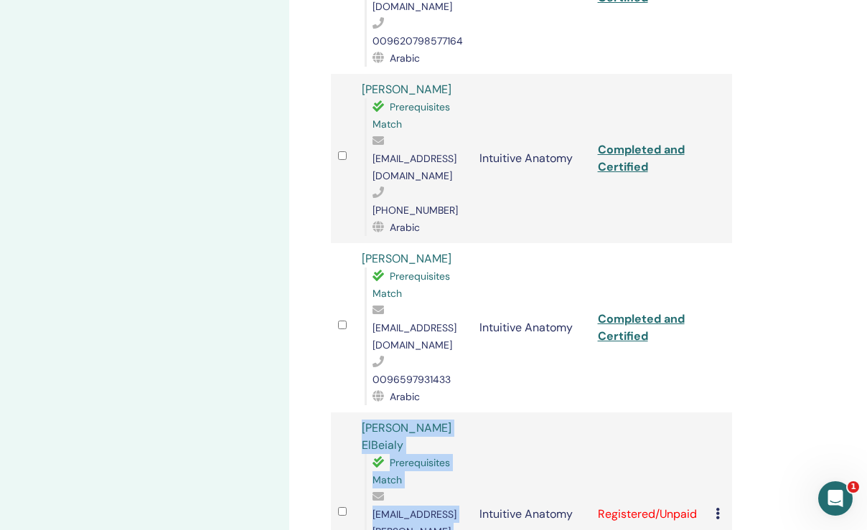
drag, startPoint x: 360, startPoint y: 186, endPoint x: 472, endPoint y: 188, distance: 112.0
click at [472, 413] on tr "[PERSON_NAME] ElBeialy Prerequisites Match [EMAIL_ADDRESS][PERSON_NAME][DOMAIN_…" at bounding box center [531, 515] width 401 height 204
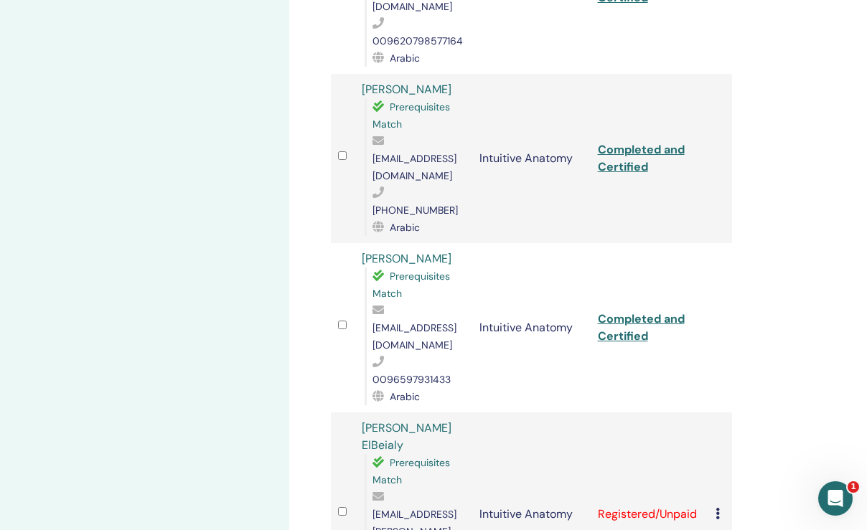
click at [472, 413] on td "Intuitive Anatomy" at bounding box center [531, 515] width 118 height 204
drag, startPoint x: 360, startPoint y: 186, endPoint x: 469, endPoint y: 187, distance: 109.1
click at [469, 413] on td "[PERSON_NAME] Prerequisites Match [EMAIL_ADDRESS][PERSON_NAME][DOMAIN_NAME] 009…" at bounding box center [413, 515] width 118 height 204
copy link "[PERSON_NAME] ElBeialy"
click at [718, 508] on icon at bounding box center [717, 513] width 4 height 11
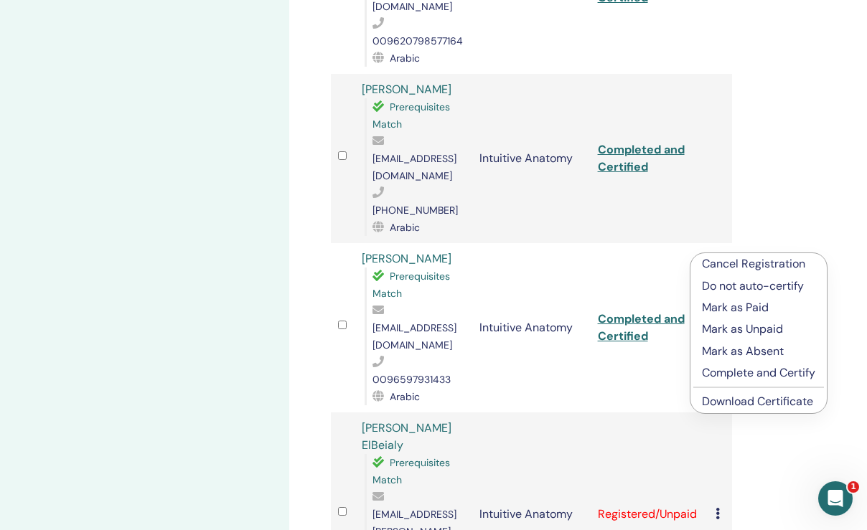
click at [730, 310] on p "Mark as Paid" at bounding box center [758, 307] width 113 height 17
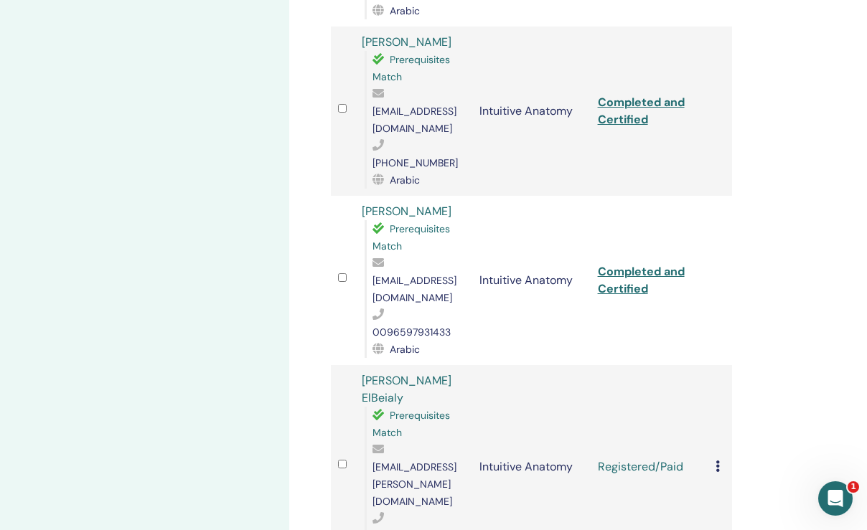
scroll to position [1997, 0]
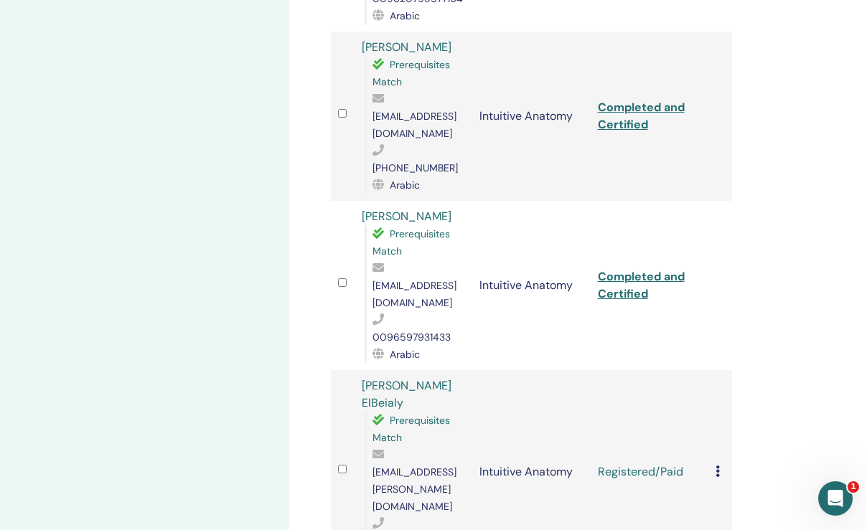
click at [718, 466] on icon at bounding box center [717, 471] width 4 height 11
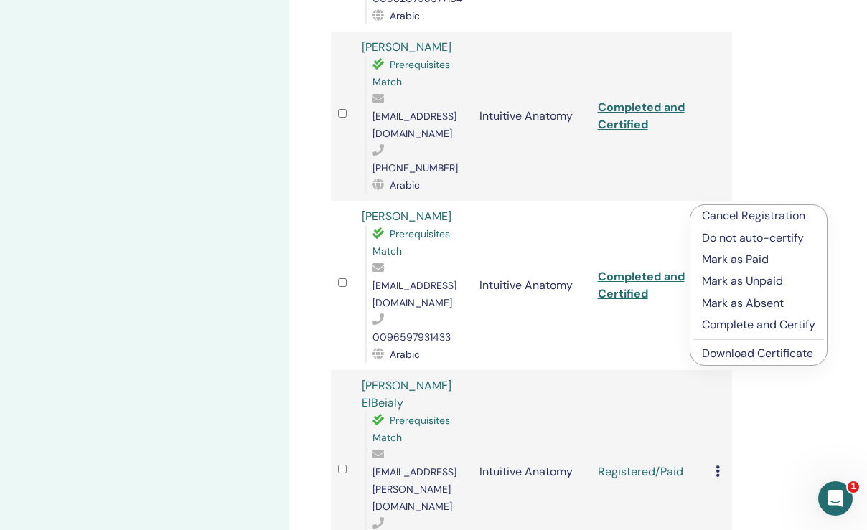
click at [769, 327] on p "Complete and Certify" at bounding box center [758, 324] width 113 height 17
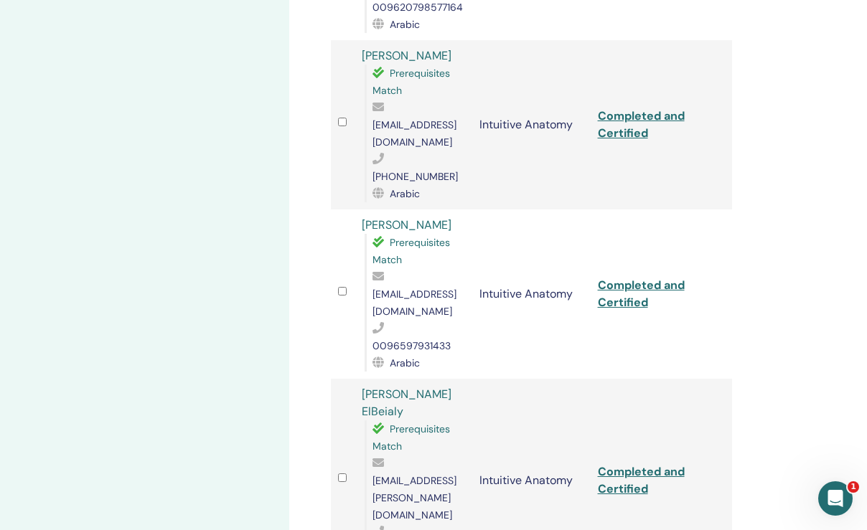
scroll to position [1990, 0]
click at [632, 463] on link "Completed and Certified" at bounding box center [641, 479] width 87 height 32
